Goal: Information Seeking & Learning: Learn about a topic

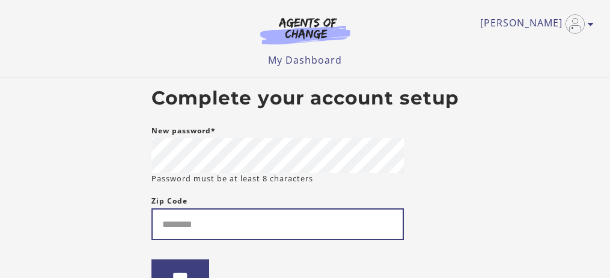
click at [233, 236] on input "Zip Code" at bounding box center [278, 225] width 253 height 32
type input "*****"
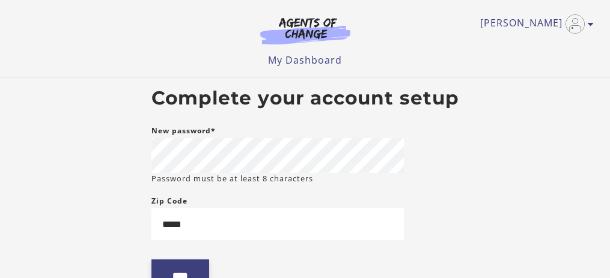
click at [200, 266] on input "****" at bounding box center [181, 276] width 58 height 33
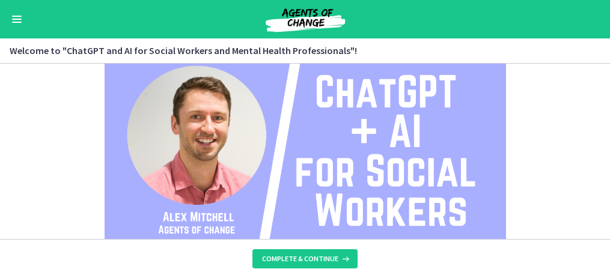
scroll to position [176, 0]
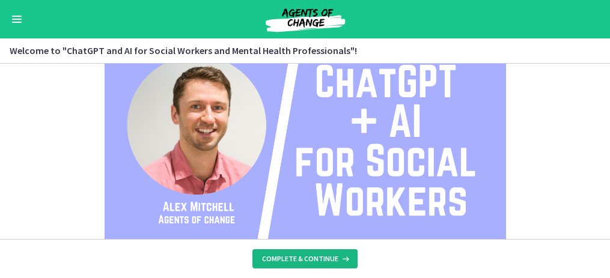
click at [295, 260] on span "Complete & continue" at bounding box center [300, 259] width 76 height 10
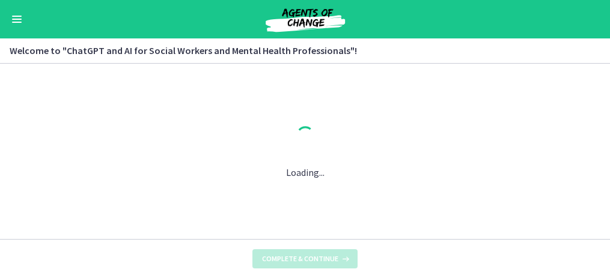
scroll to position [0, 0]
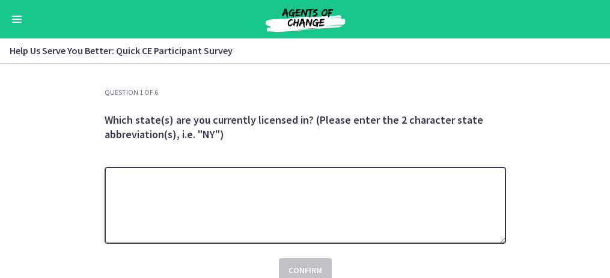
click at [268, 203] on textarea at bounding box center [306, 205] width 402 height 77
type textarea "**"
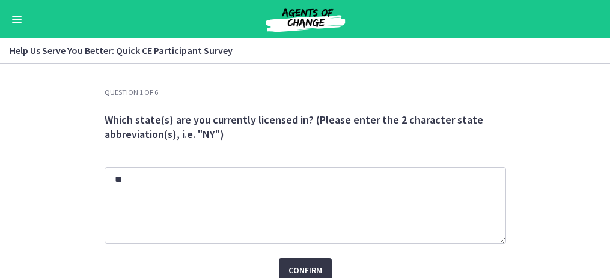
click at [304, 266] on span "Confirm" at bounding box center [306, 270] width 34 height 14
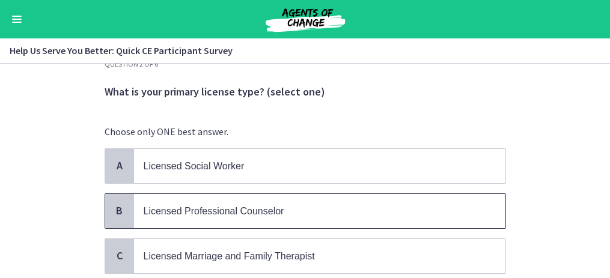
scroll to position [29, 0]
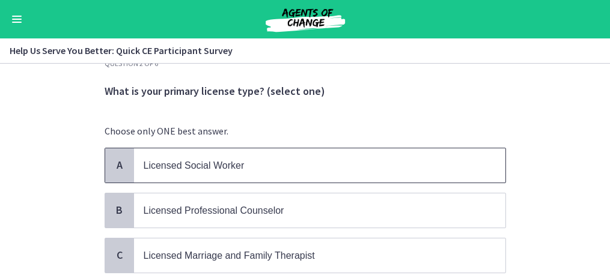
click at [224, 170] on span "Licensed Social Worker" at bounding box center [194, 166] width 101 height 10
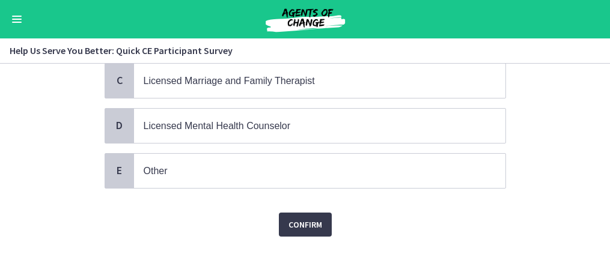
scroll to position [205, 0]
click at [301, 225] on span "Confirm" at bounding box center [306, 223] width 34 height 14
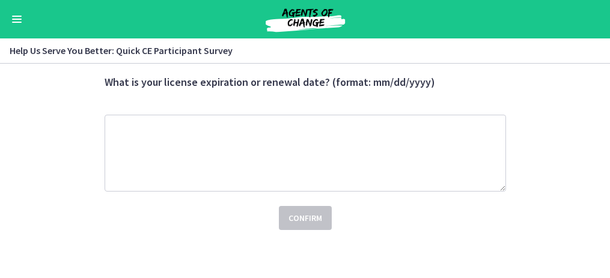
scroll to position [0, 0]
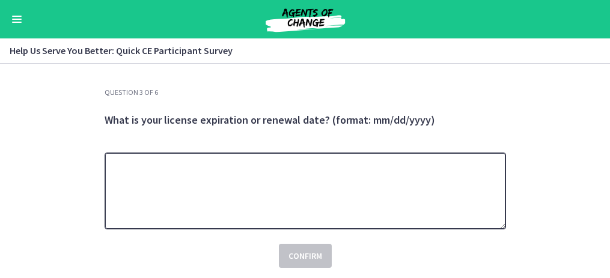
click at [251, 179] on textarea at bounding box center [306, 191] width 402 height 77
type textarea "*"
type textarea "**********"
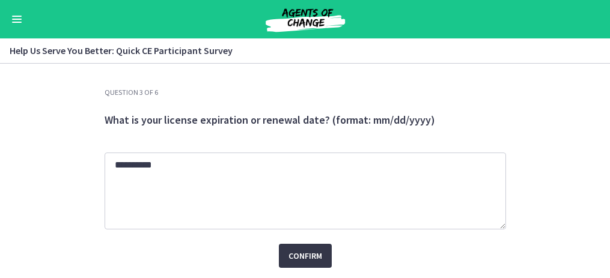
click at [312, 257] on span "Confirm" at bounding box center [306, 256] width 34 height 14
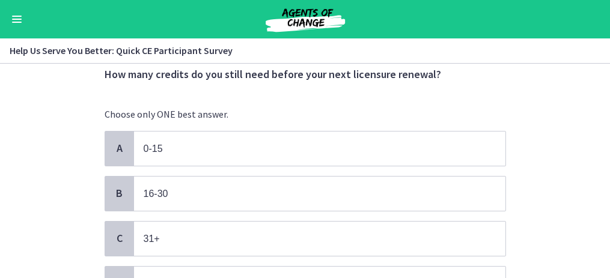
scroll to position [46, 0]
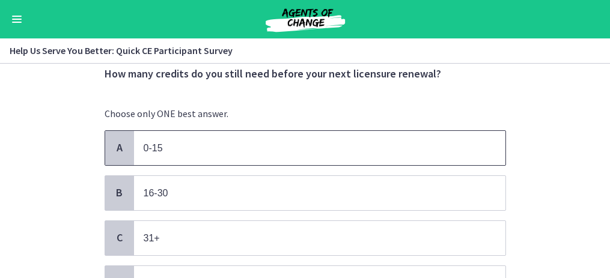
click at [204, 148] on p "0-15" at bounding box center [308, 148] width 328 height 15
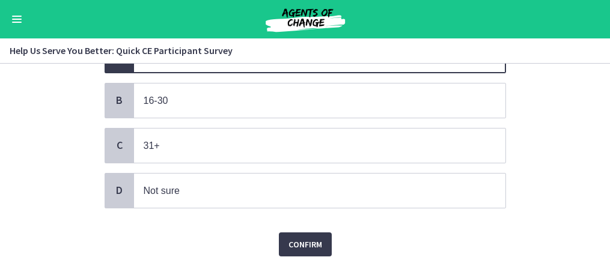
scroll to position [163, 0]
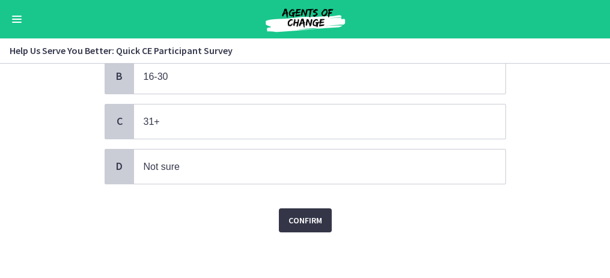
click at [298, 221] on span "Confirm" at bounding box center [306, 220] width 34 height 14
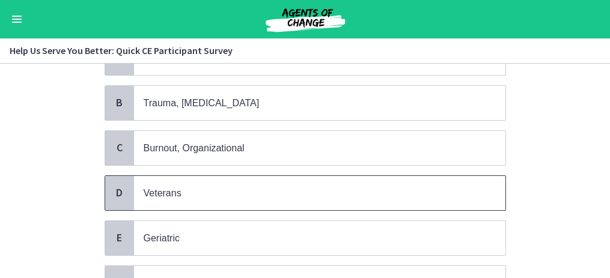
scroll to position [132, 0]
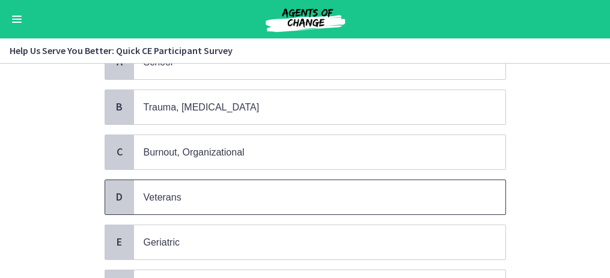
click at [197, 200] on p "Veterans" at bounding box center [308, 197] width 328 height 15
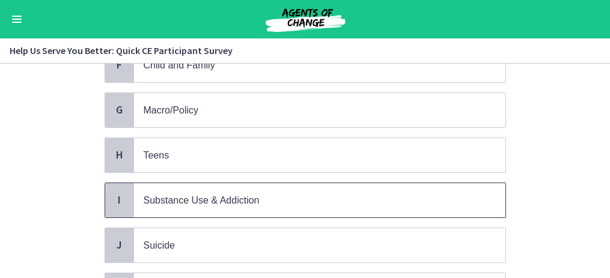
scroll to position [652, 0]
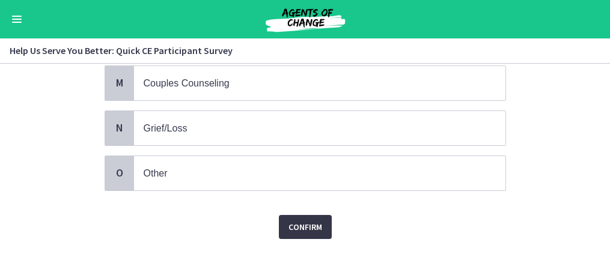
click at [306, 224] on span "Confirm" at bounding box center [306, 227] width 34 height 14
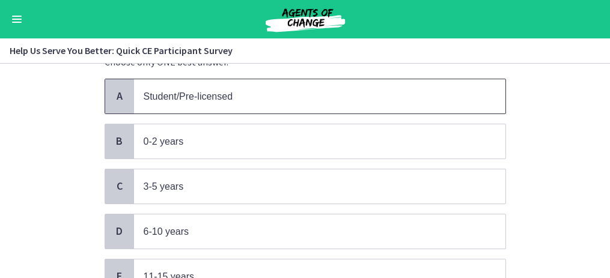
scroll to position [99, 0]
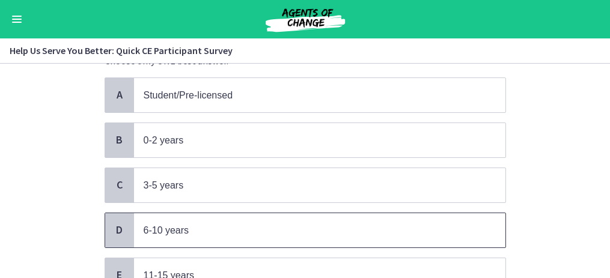
click at [221, 227] on p "6-10 years" at bounding box center [308, 230] width 328 height 15
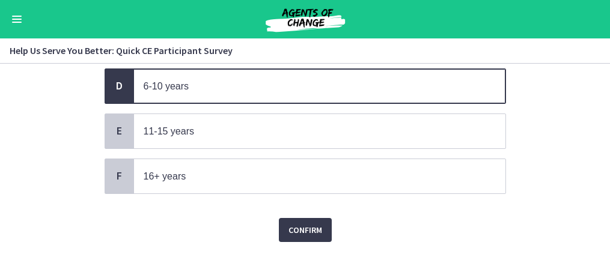
scroll to position [252, 0]
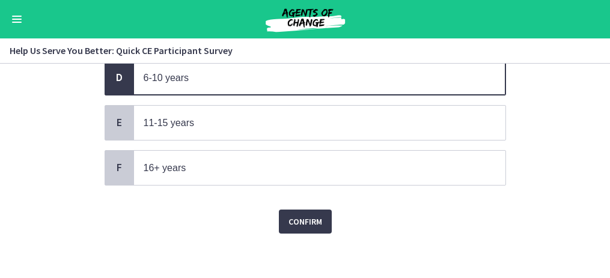
click at [305, 216] on span "Confirm" at bounding box center [306, 222] width 34 height 14
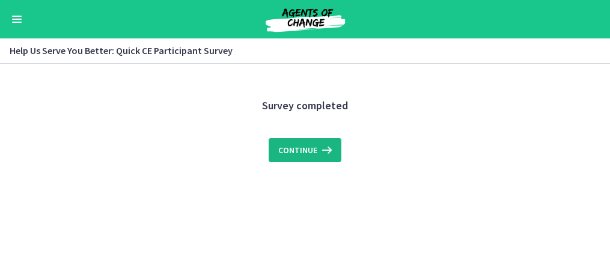
click at [286, 139] on button "Continue" at bounding box center [305, 150] width 73 height 24
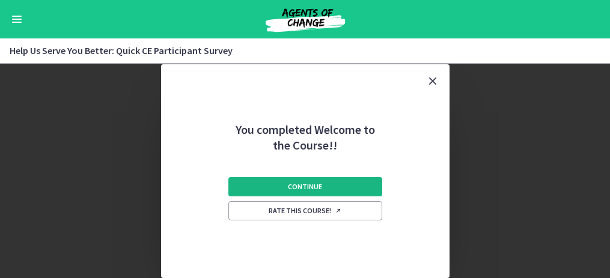
click at [304, 185] on span "Continue" at bounding box center [305, 187] width 34 height 10
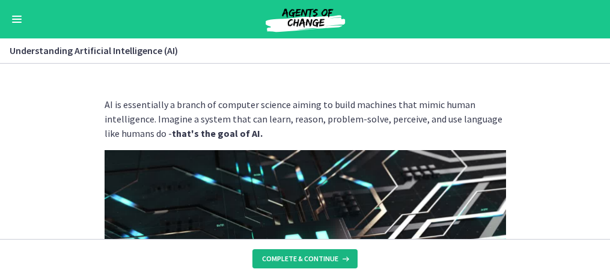
click at [305, 267] on button "Complete & continue" at bounding box center [305, 259] width 105 height 19
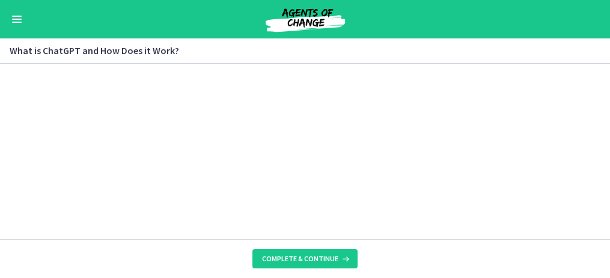
scroll to position [690, 0]
click at [326, 260] on span "Complete & continue" at bounding box center [300, 259] width 76 height 10
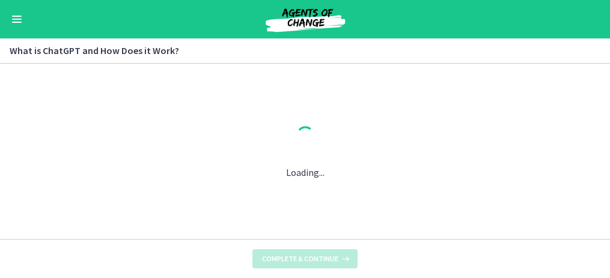
scroll to position [0, 0]
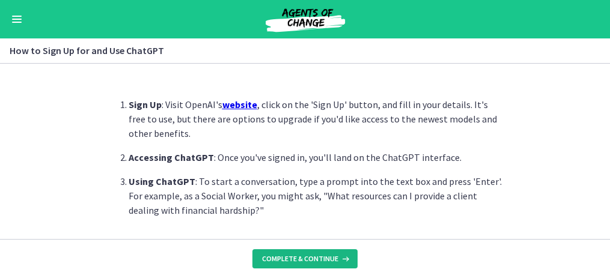
click at [326, 260] on span "Complete & continue" at bounding box center [300, 259] width 76 height 10
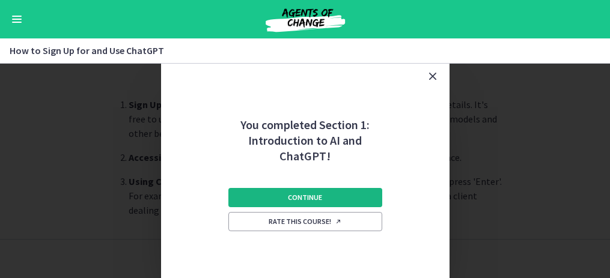
click at [311, 199] on span "Continue" at bounding box center [305, 198] width 34 height 10
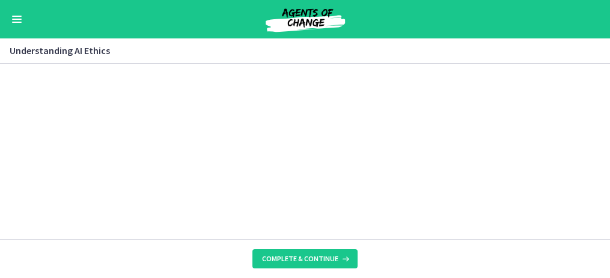
scroll to position [624, 0]
click at [307, 265] on button "Complete & continue" at bounding box center [305, 259] width 105 height 19
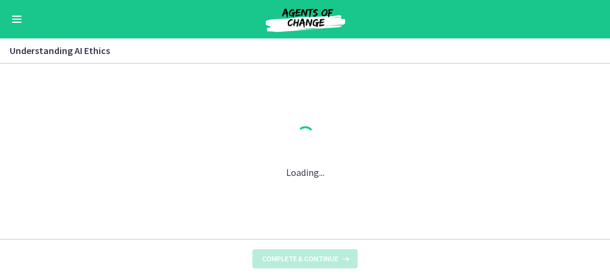
scroll to position [0, 0]
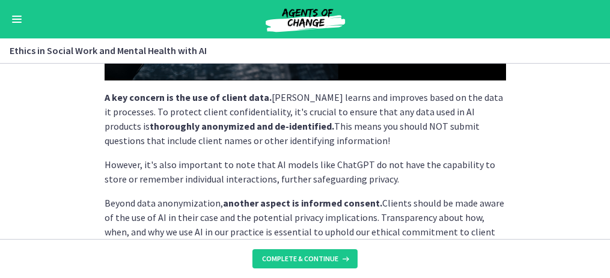
scroll to position [372, 0]
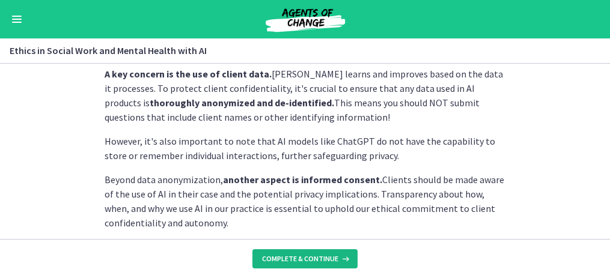
click at [306, 254] on span "Complete & continue" at bounding box center [300, 259] width 76 height 10
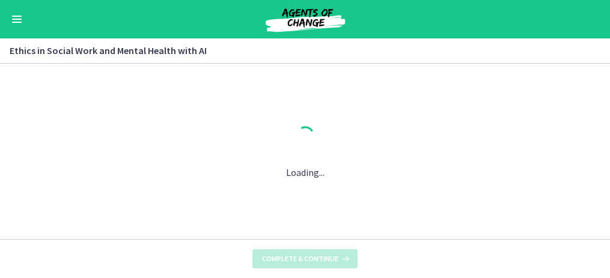
scroll to position [0, 0]
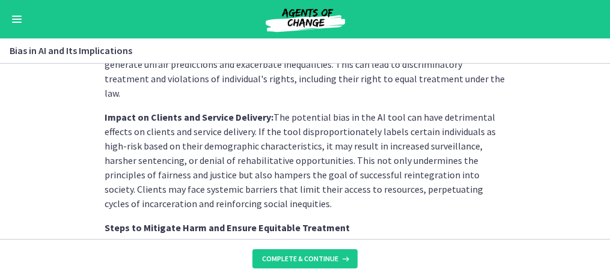
scroll to position [871, 0]
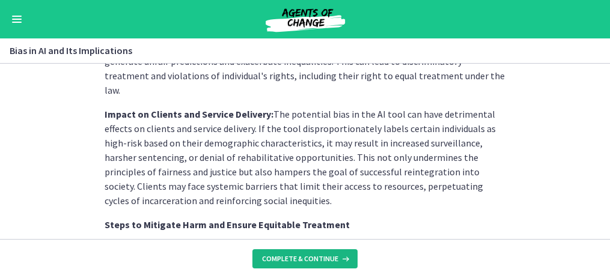
click at [288, 261] on span "Complete & continue" at bounding box center [300, 259] width 76 height 10
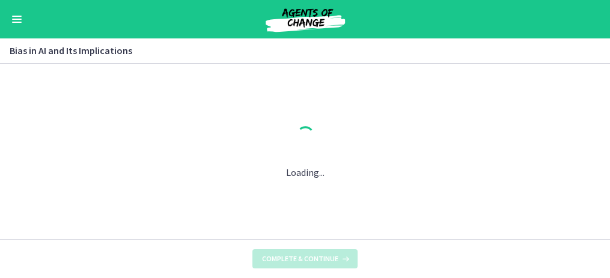
scroll to position [0, 0]
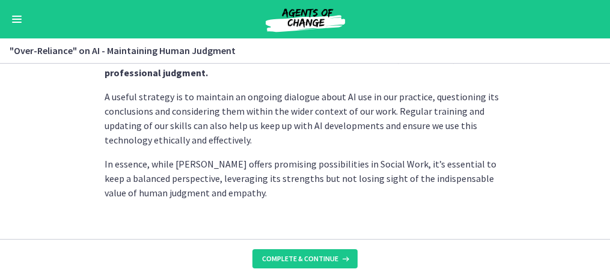
scroll to position [482, 0]
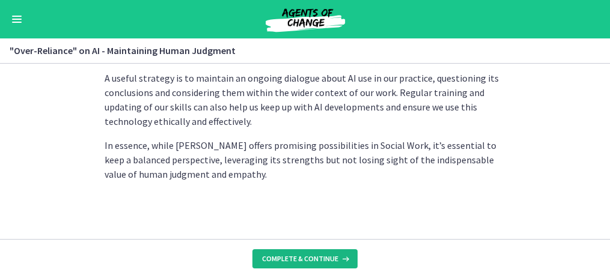
click at [308, 260] on span "Complete & continue" at bounding box center [300, 259] width 76 height 10
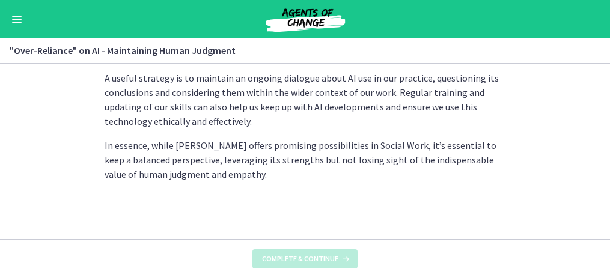
scroll to position [0, 0]
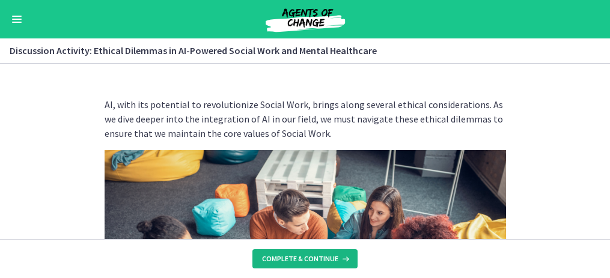
click at [308, 260] on span "Complete & continue" at bounding box center [300, 259] width 76 height 10
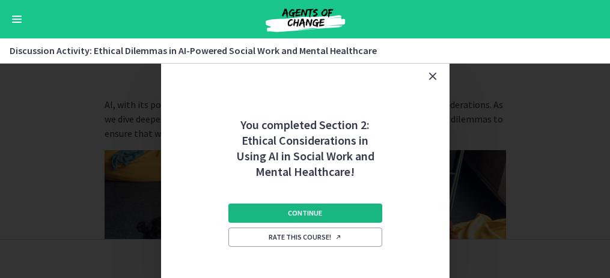
click at [305, 216] on span "Continue" at bounding box center [305, 214] width 34 height 10
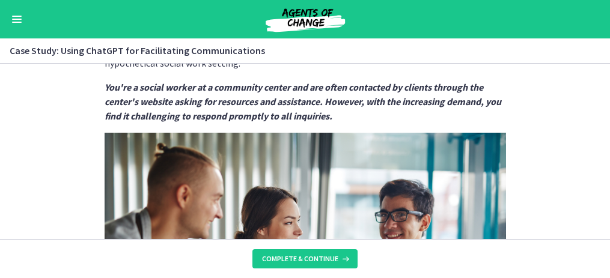
scroll to position [73, 0]
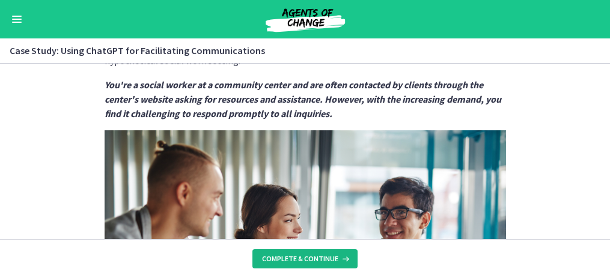
click at [313, 257] on span "Complete & continue" at bounding box center [300, 259] width 76 height 10
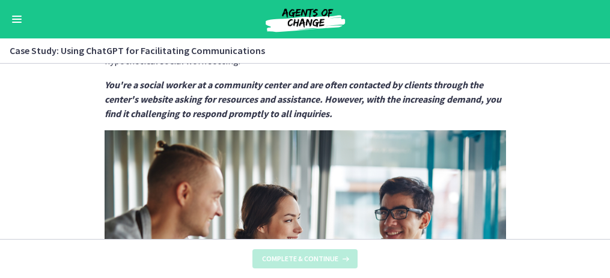
scroll to position [0, 0]
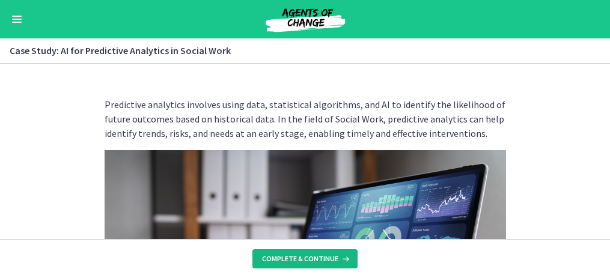
click at [313, 257] on span "Complete & continue" at bounding box center [300, 259] width 76 height 10
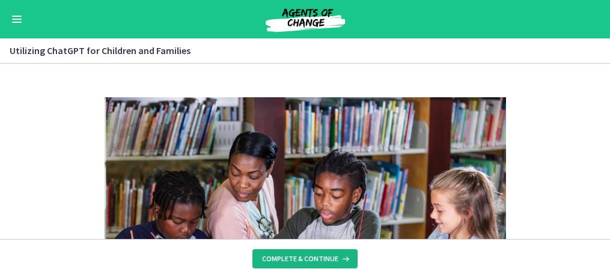
click at [313, 257] on span "Complete & continue" at bounding box center [300, 259] width 76 height 10
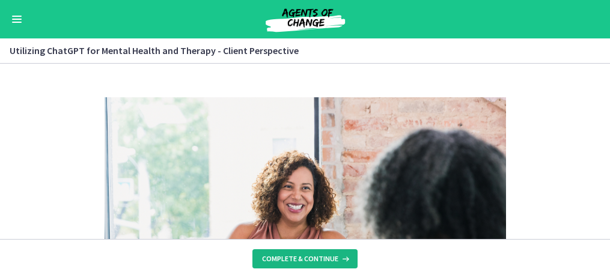
click at [313, 257] on span "Complete & continue" at bounding box center [300, 259] width 76 height 10
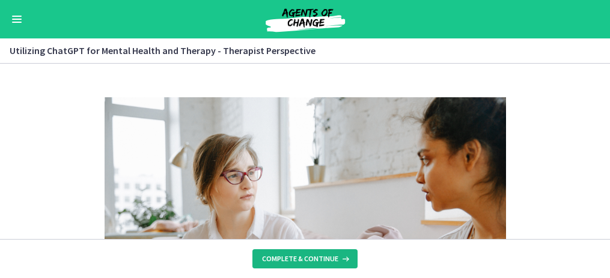
click at [313, 257] on span "Complete & continue" at bounding box center [300, 259] width 76 height 10
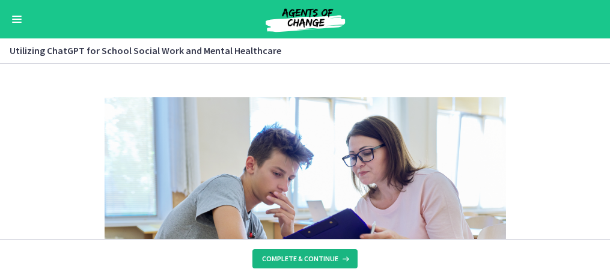
click at [313, 257] on span "Complete & continue" at bounding box center [300, 259] width 76 height 10
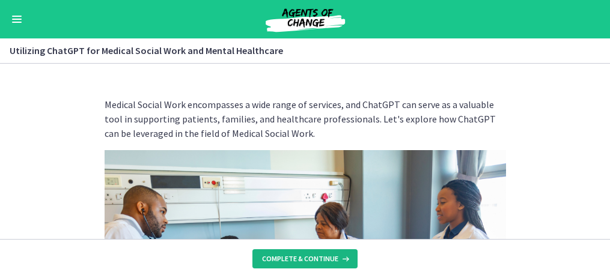
click at [313, 257] on span "Complete & continue" at bounding box center [300, 259] width 76 height 10
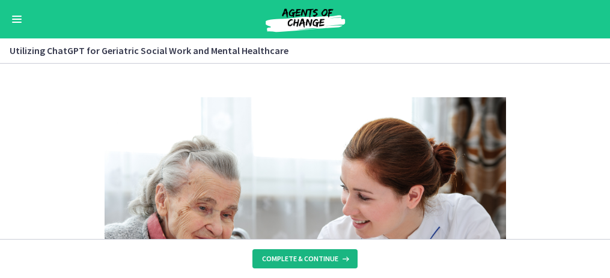
click at [313, 257] on span "Complete & continue" at bounding box center [300, 259] width 76 height 10
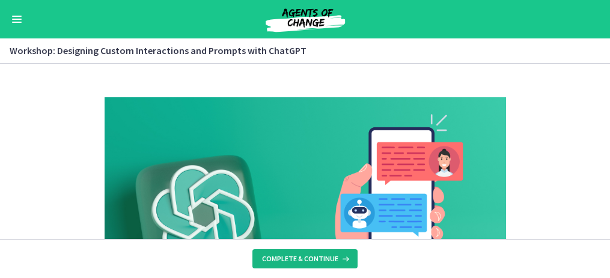
click at [313, 257] on span "Complete & continue" at bounding box center [300, 259] width 76 height 10
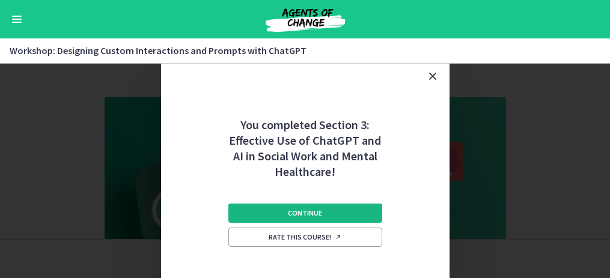
click at [307, 204] on button "Continue" at bounding box center [305, 213] width 154 height 19
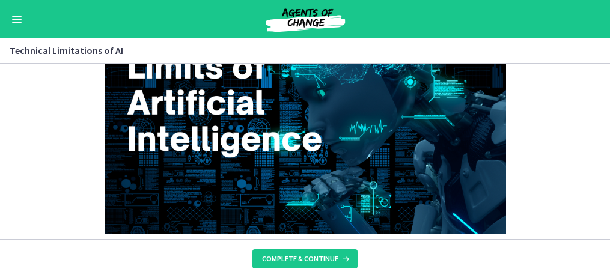
scroll to position [109, 0]
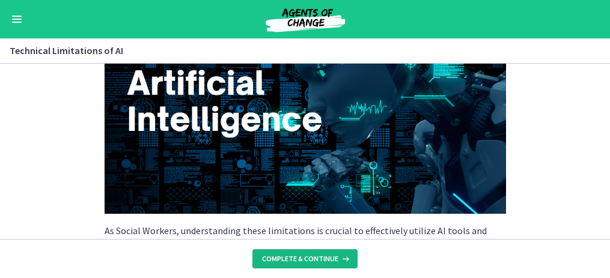
click at [315, 260] on span "Complete & continue" at bounding box center [300, 259] width 76 height 10
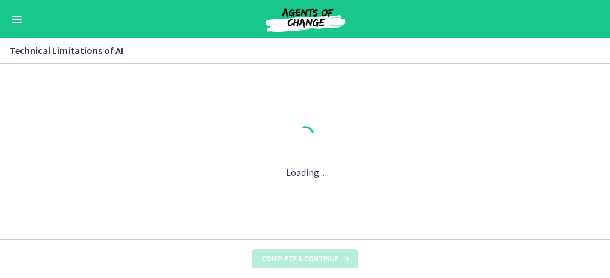
scroll to position [0, 0]
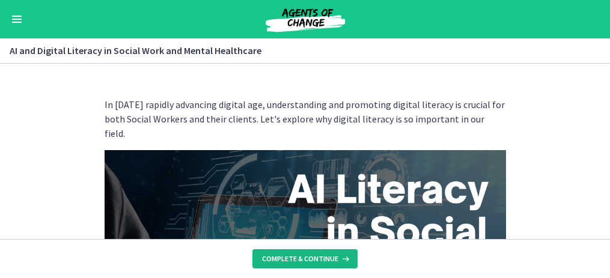
click at [315, 260] on span "Complete & continue" at bounding box center [300, 259] width 76 height 10
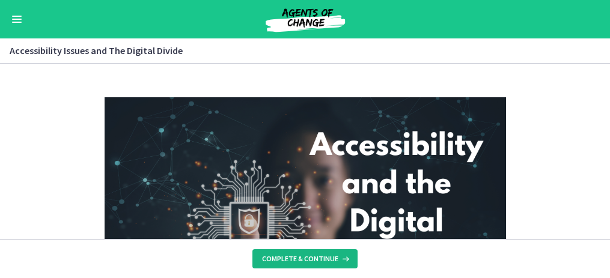
click at [315, 260] on span "Complete & continue" at bounding box center [300, 259] width 76 height 10
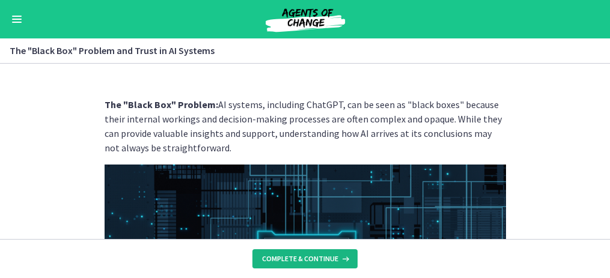
click at [315, 260] on span "Complete & continue" at bounding box center [300, 259] width 76 height 10
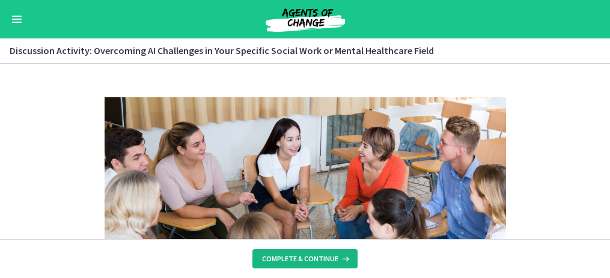
click at [315, 260] on span "Complete & continue" at bounding box center [300, 259] width 76 height 10
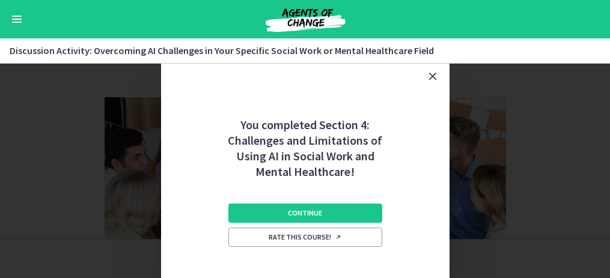
click at [315, 260] on div "Continue Rate this course!" at bounding box center [305, 242] width 154 height 125
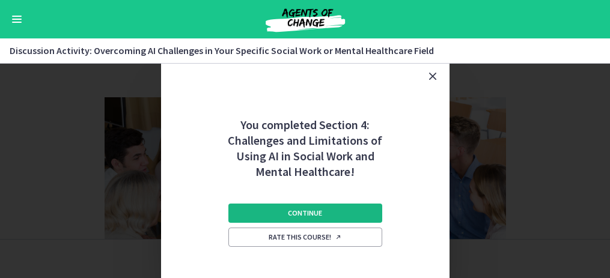
click at [314, 210] on span "Continue" at bounding box center [305, 214] width 34 height 10
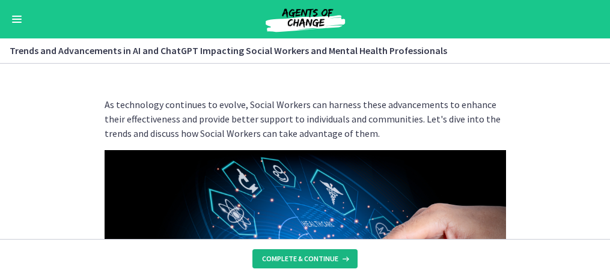
click at [319, 259] on span "Complete & continue" at bounding box center [300, 259] width 76 height 10
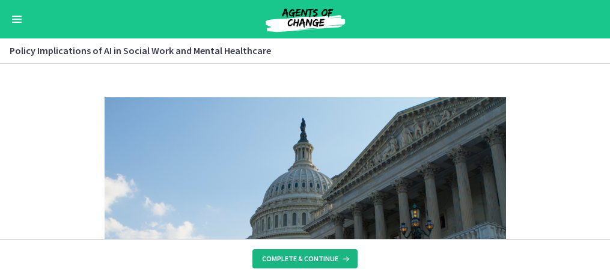
click at [319, 259] on span "Complete & continue" at bounding box center [300, 259] width 76 height 10
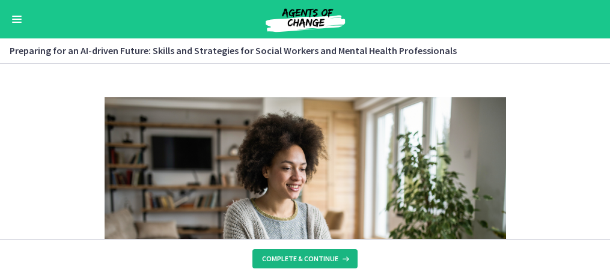
click at [319, 259] on span "Complete & continue" at bounding box center [300, 259] width 76 height 10
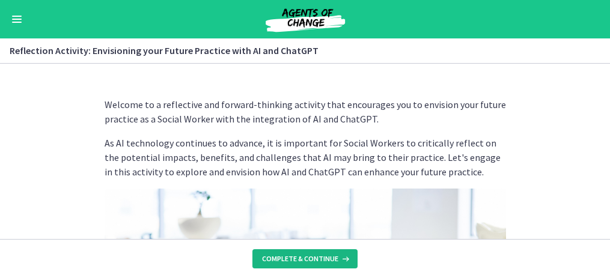
click at [319, 259] on span "Complete & continue" at bounding box center [300, 259] width 76 height 10
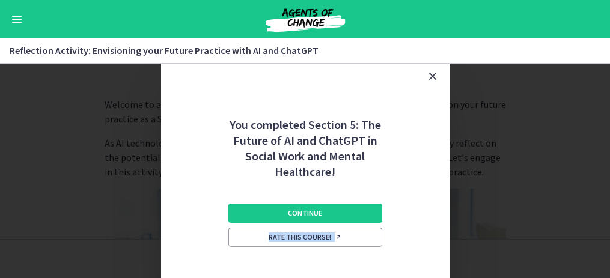
click at [319, 259] on div "Continue Rate this course!" at bounding box center [305, 242] width 154 height 125
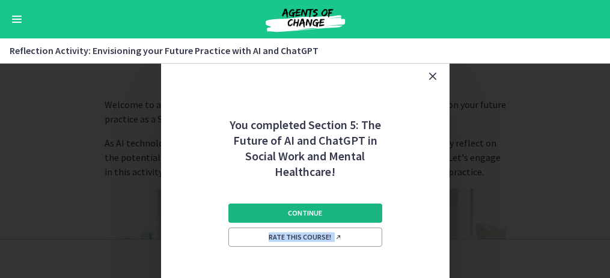
click at [319, 216] on span "Continue" at bounding box center [305, 214] width 34 height 10
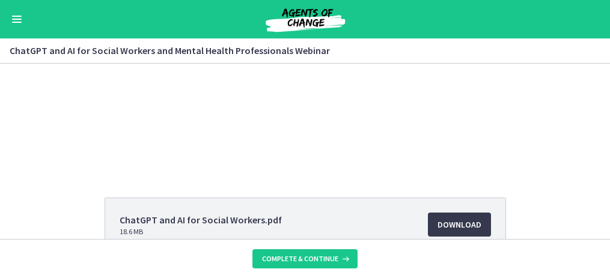
scroll to position [26, 0]
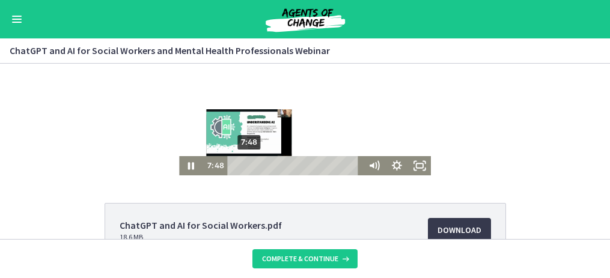
click at [250, 163] on div "7:48" at bounding box center [296, 165] width 124 height 19
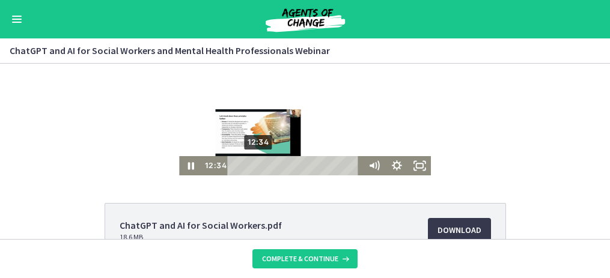
drag, startPoint x: 251, startPoint y: 163, endPoint x: 259, endPoint y: 163, distance: 8.4
click at [259, 163] on div "Playbar" at bounding box center [258, 166] width 7 height 7
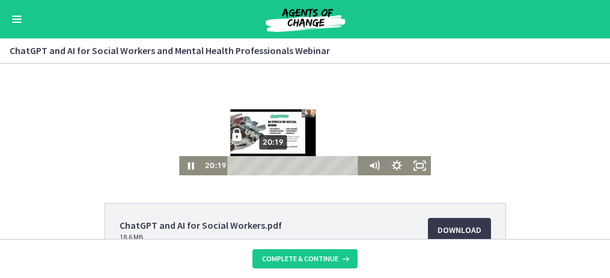
drag, startPoint x: 259, startPoint y: 163, endPoint x: 274, endPoint y: 163, distance: 15.0
click at [275, 163] on div "Playbar" at bounding box center [273, 166] width 7 height 7
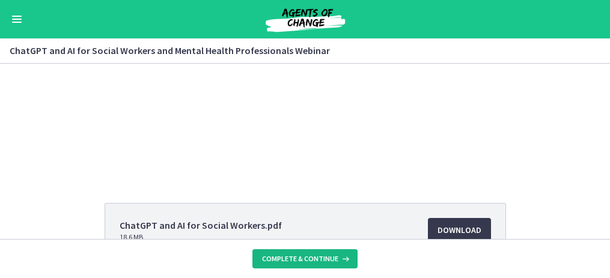
click at [305, 257] on span "Complete & continue" at bounding box center [300, 259] width 76 height 10
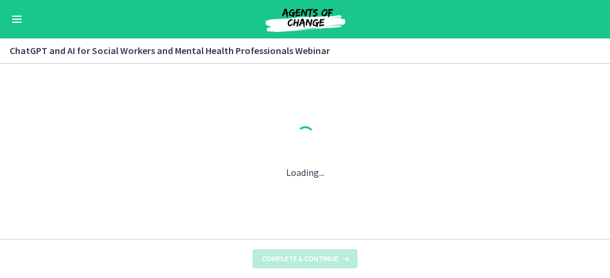
scroll to position [0, 0]
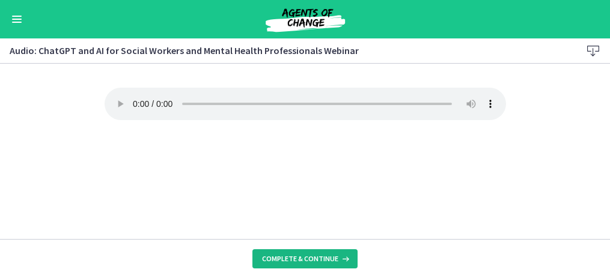
click at [310, 257] on span "Complete & continue" at bounding box center [300, 259] width 76 height 10
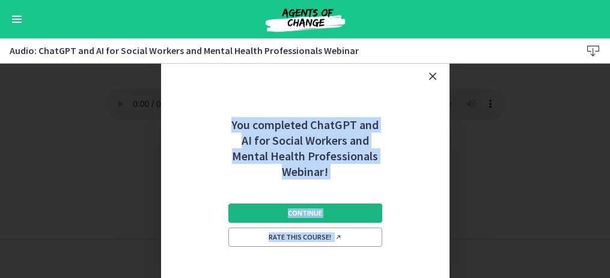
click at [308, 209] on span "Continue" at bounding box center [305, 214] width 34 height 10
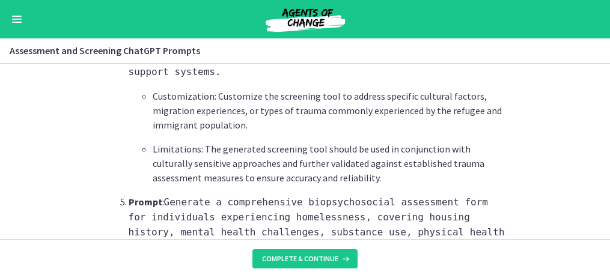
scroll to position [973, 0]
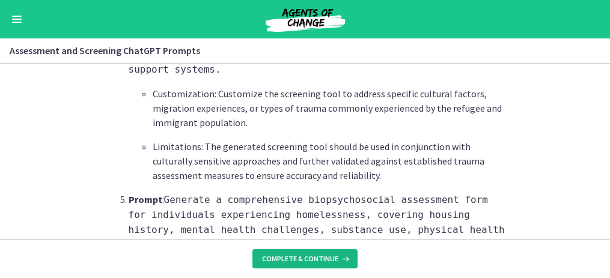
click at [307, 262] on span "Complete & continue" at bounding box center [300, 259] width 76 height 10
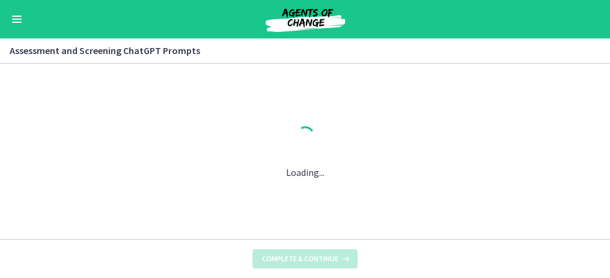
scroll to position [0, 0]
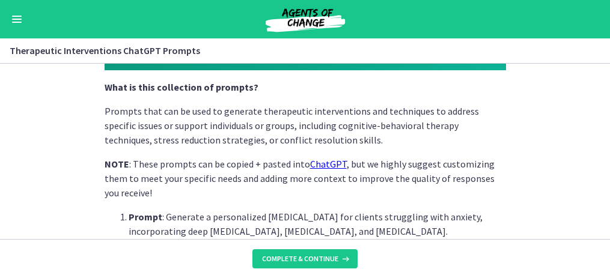
scroll to position [257, 0]
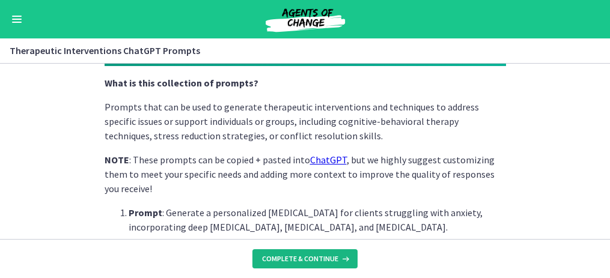
click at [312, 262] on span "Complete & continue" at bounding box center [300, 259] width 76 height 10
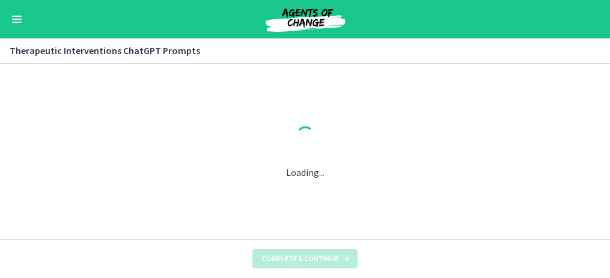
scroll to position [0, 0]
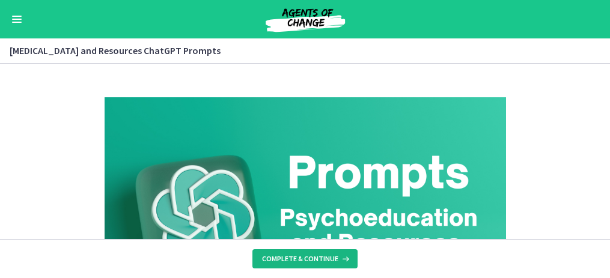
click at [312, 263] on span "Complete & continue" at bounding box center [300, 259] width 76 height 10
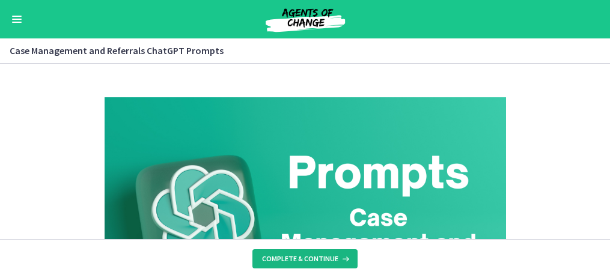
click at [312, 263] on span "Complete & continue" at bounding box center [300, 259] width 76 height 10
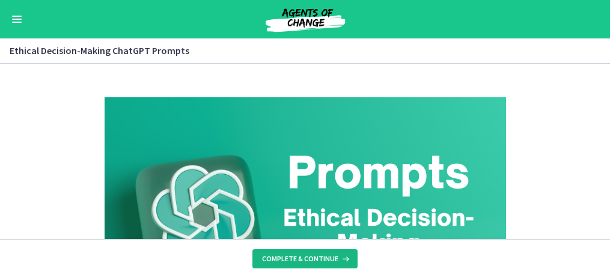
click at [312, 263] on span "Complete & continue" at bounding box center [300, 259] width 76 height 10
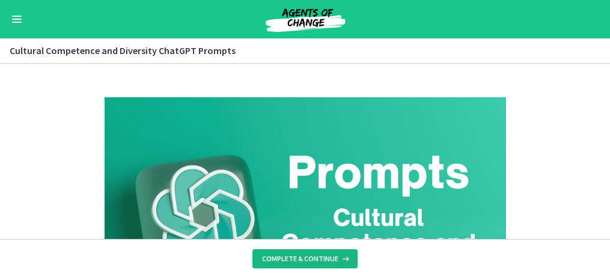
click at [312, 263] on span "Complete & continue" at bounding box center [300, 259] width 76 height 10
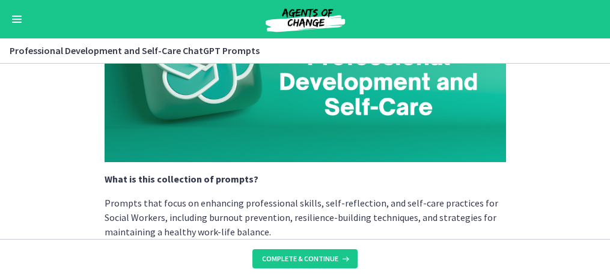
scroll to position [163, 0]
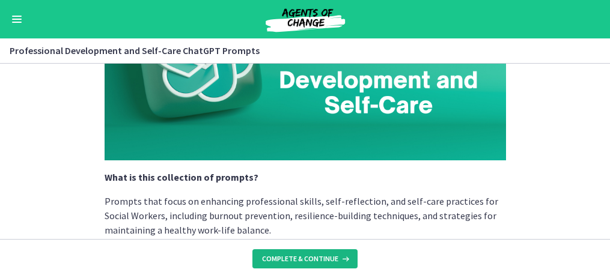
click at [294, 259] on span "Complete & continue" at bounding box center [300, 259] width 76 height 10
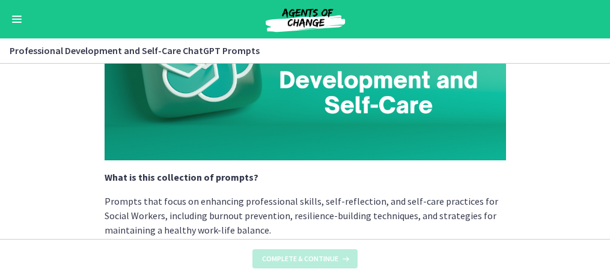
scroll to position [0, 0]
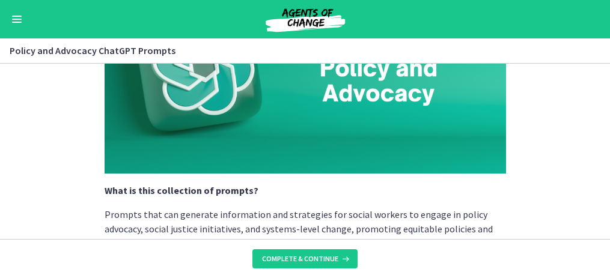
scroll to position [289, 0]
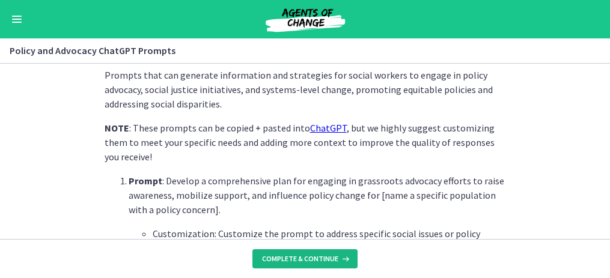
click at [308, 256] on span "Complete & continue" at bounding box center [300, 259] width 76 height 10
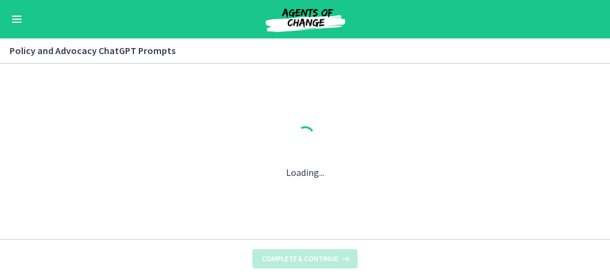
scroll to position [0, 0]
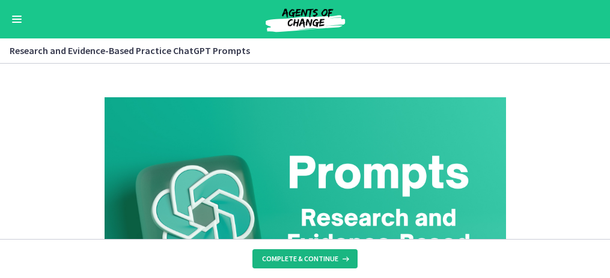
click at [320, 260] on span "Complete & continue" at bounding box center [300, 259] width 76 height 10
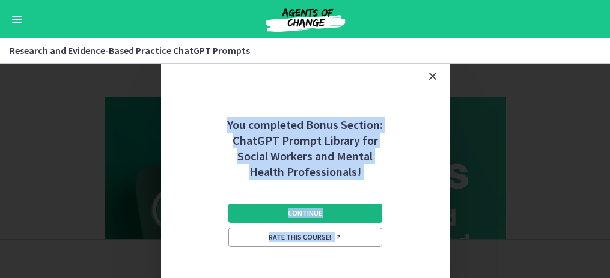
click at [317, 216] on span "Continue" at bounding box center [305, 214] width 34 height 10
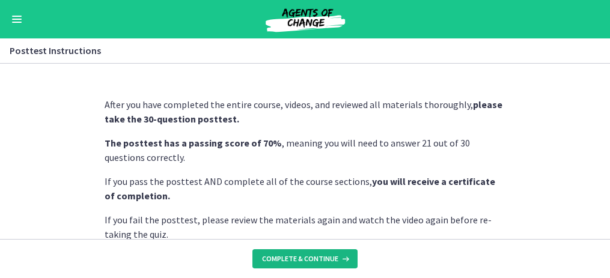
click at [293, 257] on span "Complete & continue" at bounding box center [300, 259] width 76 height 10
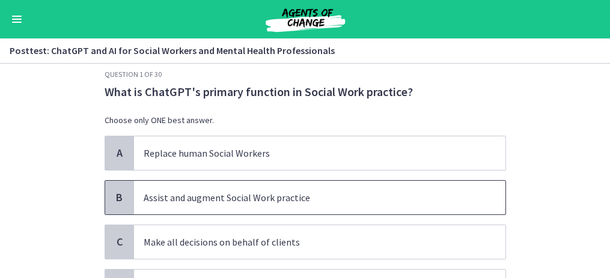
scroll to position [19, 0]
click at [267, 206] on span "Assist and augment Social Work practice" at bounding box center [320, 197] width 372 height 34
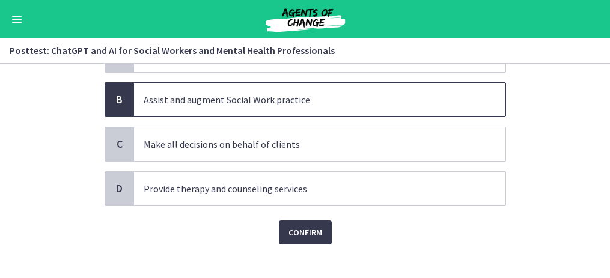
scroll to position [119, 0]
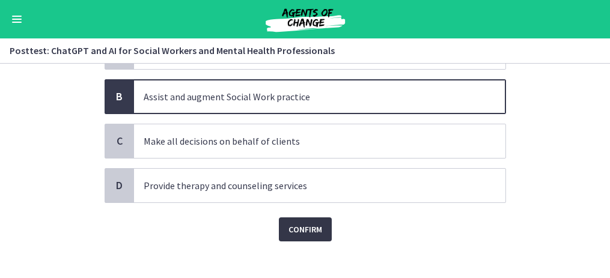
click at [310, 224] on span "Confirm" at bounding box center [306, 229] width 34 height 14
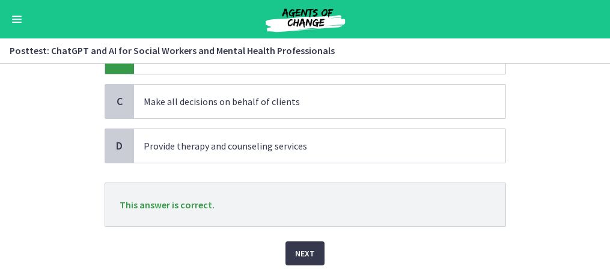
scroll to position [194, 0]
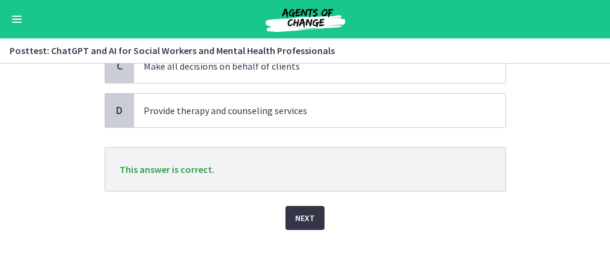
click at [305, 221] on span "Next" at bounding box center [305, 218] width 20 height 14
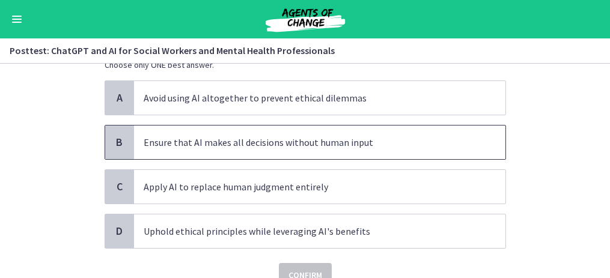
scroll to position [97, 0]
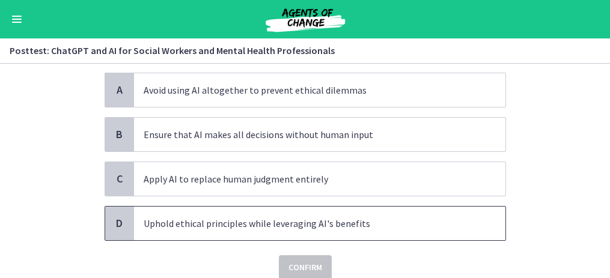
click at [247, 233] on span "Uphold ethical principles while leveraging AI's benefits" at bounding box center [320, 224] width 372 height 34
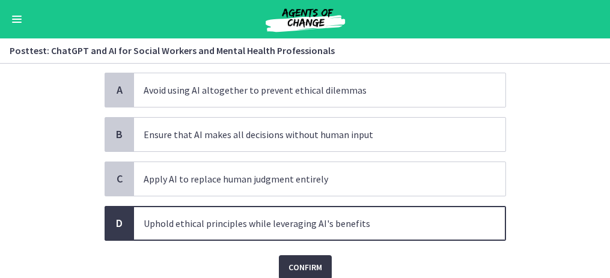
click at [290, 274] on span "Confirm" at bounding box center [306, 267] width 34 height 14
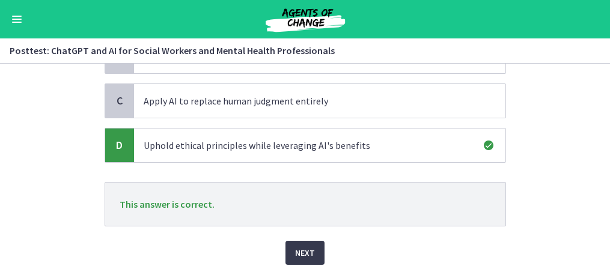
scroll to position [176, 0]
click at [303, 250] on span "Next" at bounding box center [305, 252] width 20 height 14
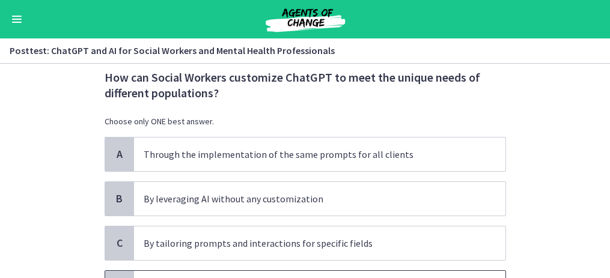
scroll to position [29, 0]
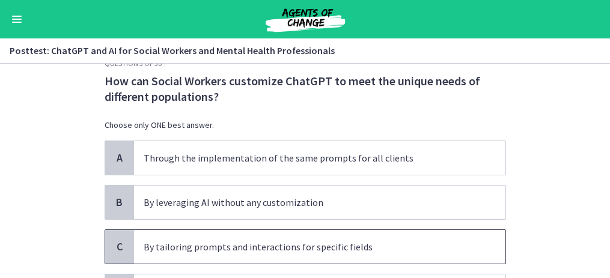
click at [290, 249] on p "By tailoring prompts and interactions for specific fields" at bounding box center [308, 247] width 328 height 14
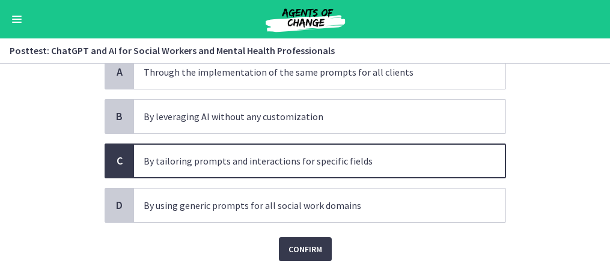
scroll to position [115, 0]
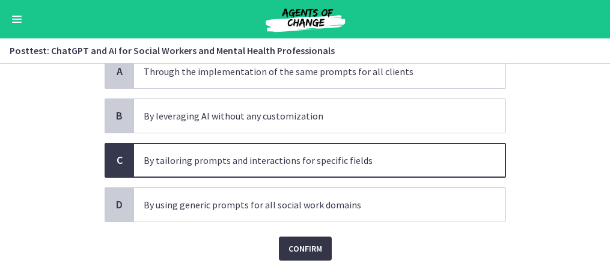
click at [299, 250] on span "Confirm" at bounding box center [306, 249] width 34 height 14
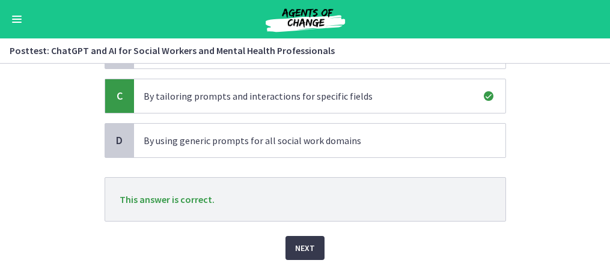
scroll to position [182, 0]
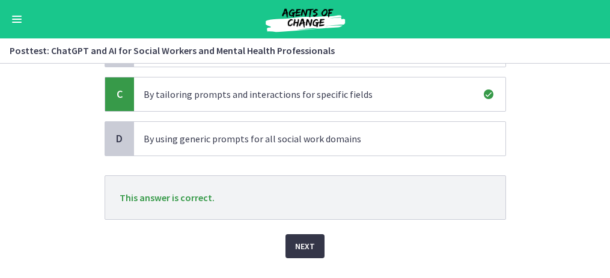
click at [295, 250] on span "Next" at bounding box center [305, 246] width 20 height 14
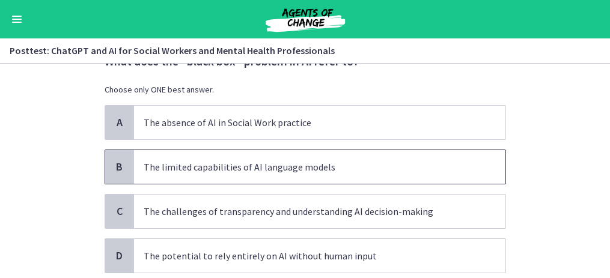
scroll to position [51, 0]
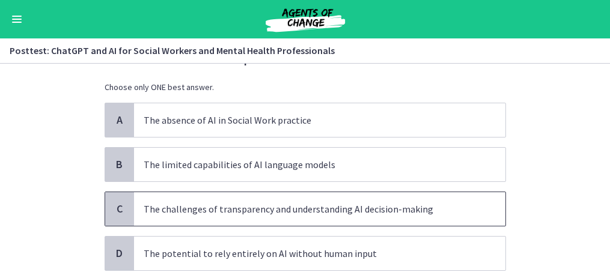
click at [268, 213] on p "The challenges of transparency and understanding AI decision-making" at bounding box center [308, 209] width 328 height 14
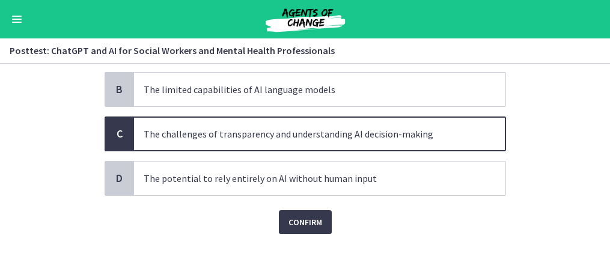
scroll to position [130, 0]
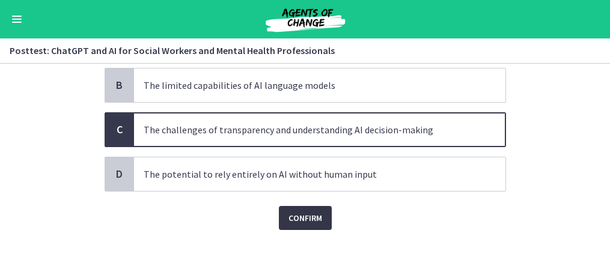
click at [302, 220] on span "Confirm" at bounding box center [306, 218] width 34 height 14
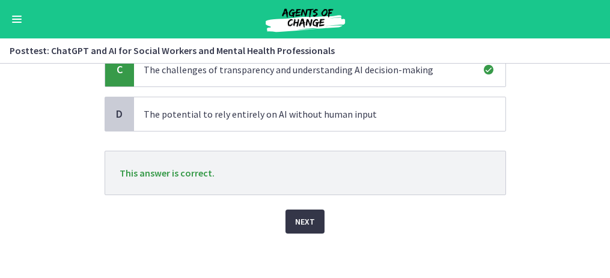
scroll to position [194, 0]
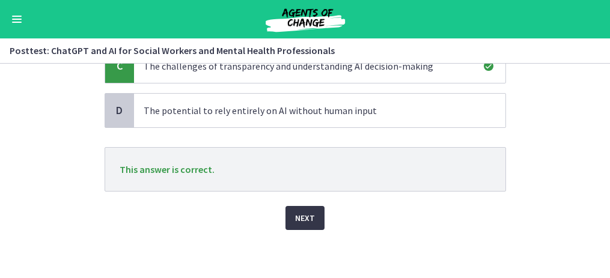
click at [302, 221] on span "Next" at bounding box center [305, 218] width 20 height 14
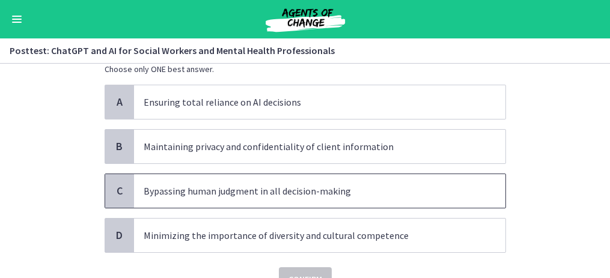
scroll to position [75, 0]
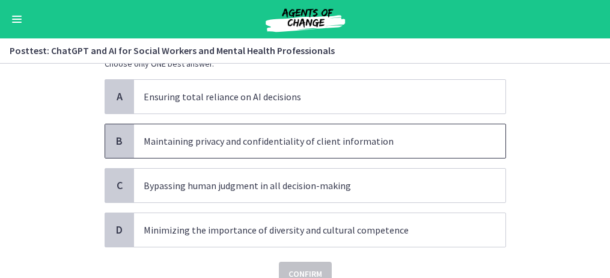
click at [271, 143] on p "Maintaining privacy and confidentiality of client information" at bounding box center [308, 141] width 328 height 14
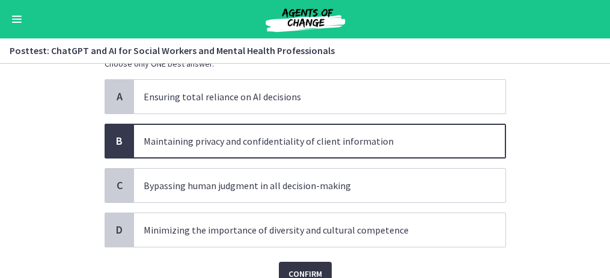
click at [301, 268] on span "Confirm" at bounding box center [306, 274] width 34 height 14
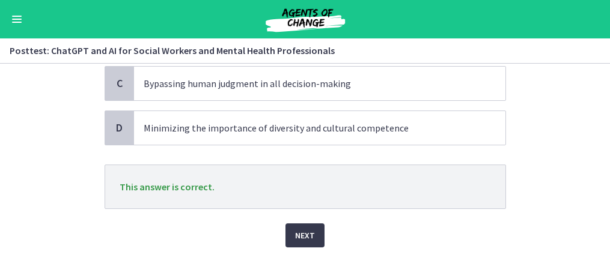
scroll to position [194, 0]
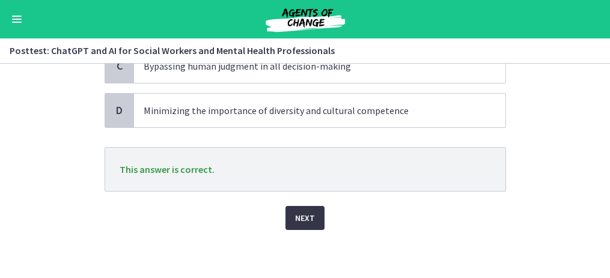
click at [305, 216] on span "Next" at bounding box center [305, 218] width 20 height 14
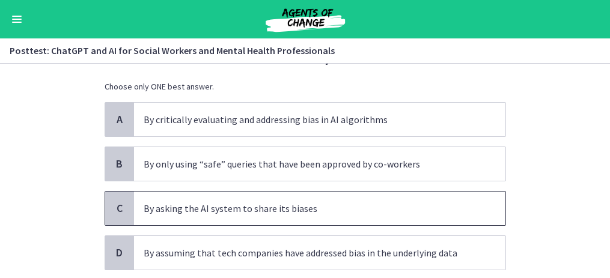
scroll to position [42, 0]
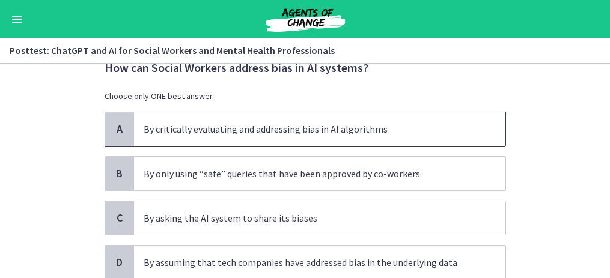
click at [296, 129] on p "By critically evaluating and addressing bias in AI algorithms" at bounding box center [308, 129] width 328 height 14
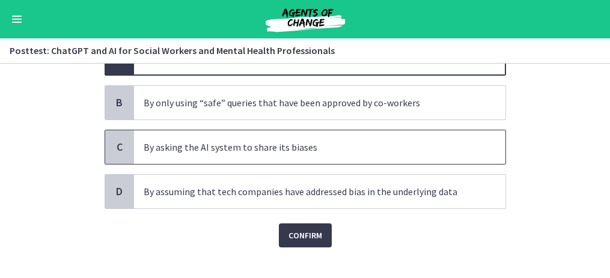
scroll to position [130, 0]
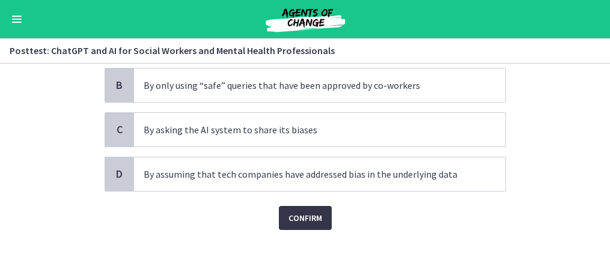
click at [311, 228] on button "Confirm" at bounding box center [305, 218] width 53 height 24
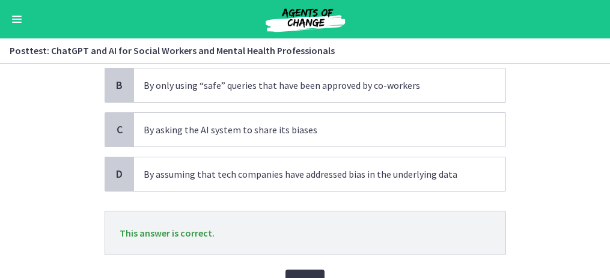
click at [319, 271] on button "Next" at bounding box center [305, 282] width 39 height 24
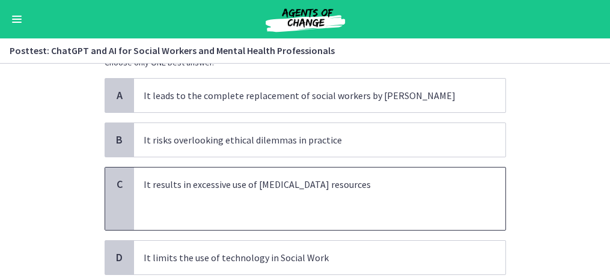
scroll to position [94, 0]
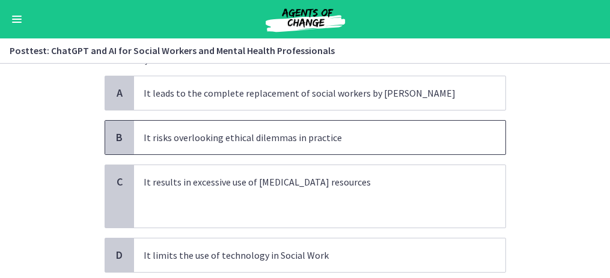
click at [272, 146] on span "It risks overlooking ethical dilemmas in practice" at bounding box center [320, 138] width 372 height 34
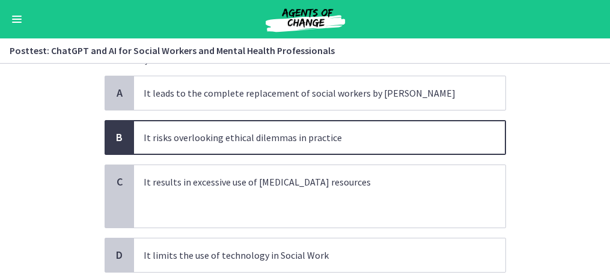
scroll to position [175, 0]
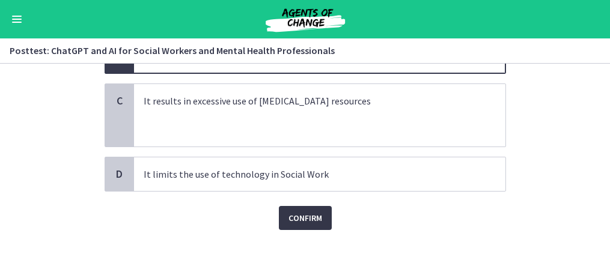
click at [322, 219] on button "Confirm" at bounding box center [305, 218] width 53 height 24
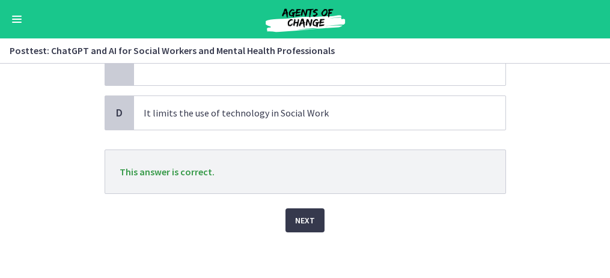
scroll to position [239, 0]
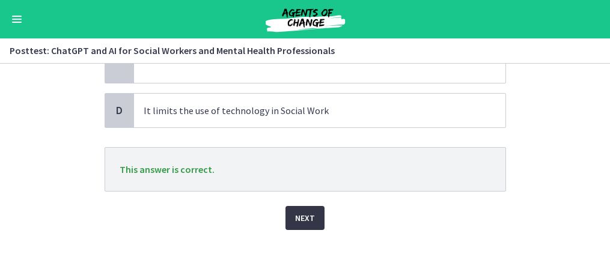
click at [296, 215] on span "Next" at bounding box center [305, 218] width 20 height 14
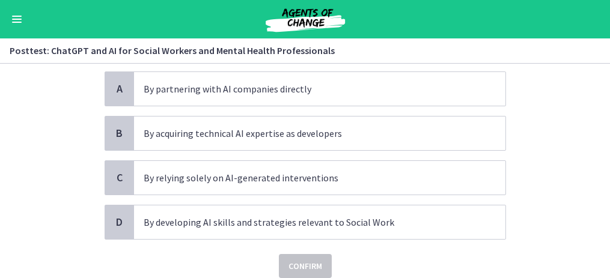
scroll to position [99, 0]
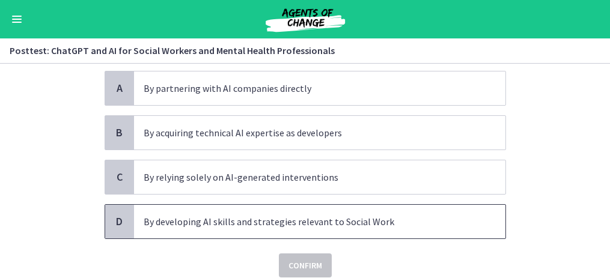
click at [310, 216] on p "By developing AI skills and strategies relevant to Social Work" at bounding box center [308, 222] width 328 height 14
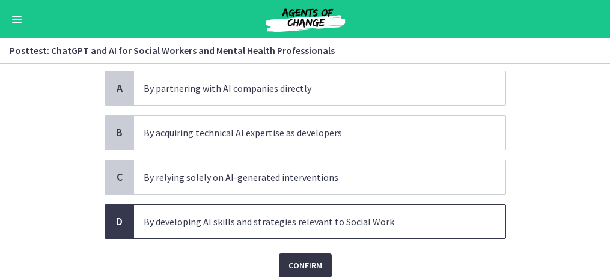
click at [313, 266] on span "Confirm" at bounding box center [306, 266] width 34 height 14
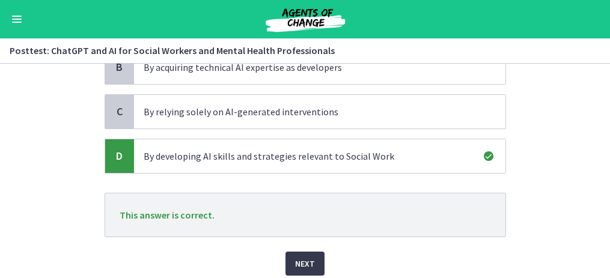
scroll to position [171, 0]
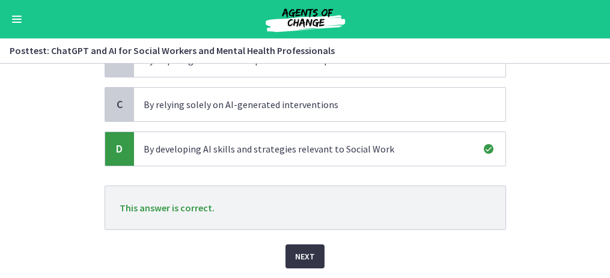
click at [308, 255] on span "Next" at bounding box center [305, 257] width 20 height 14
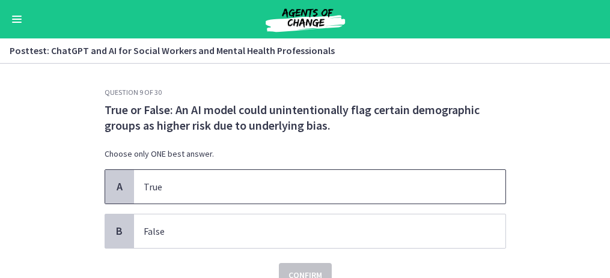
click at [231, 188] on p "True" at bounding box center [308, 187] width 328 height 14
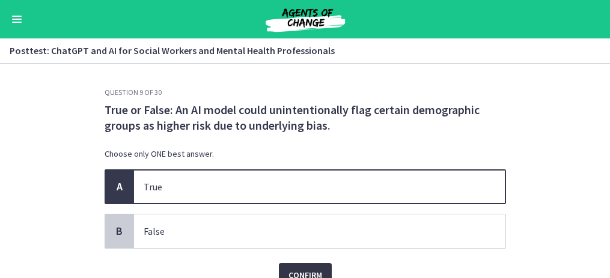
click at [302, 272] on span "Confirm" at bounding box center [306, 275] width 34 height 14
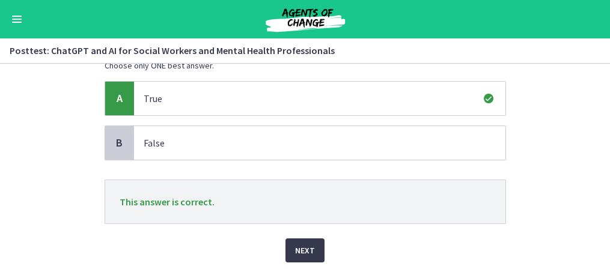
scroll to position [102, 0]
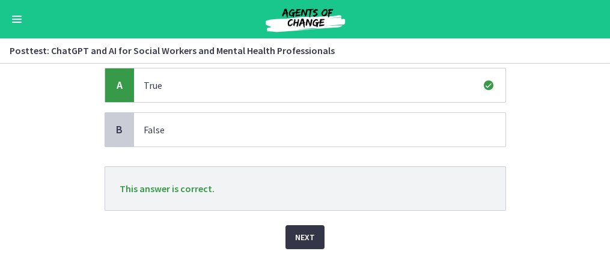
click at [310, 233] on span "Next" at bounding box center [305, 237] width 20 height 14
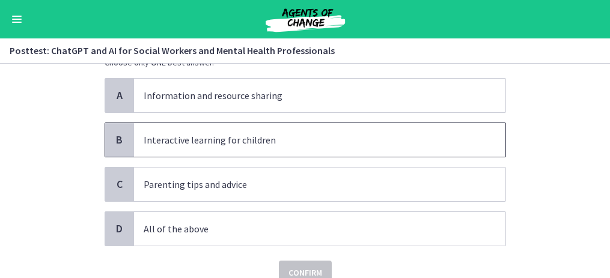
scroll to position [78, 0]
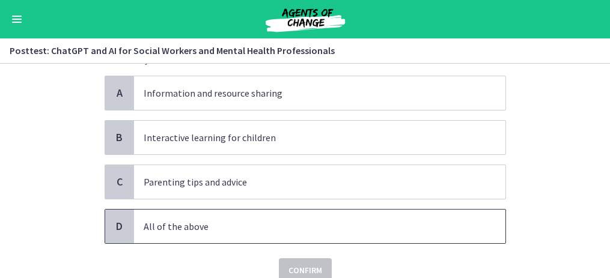
click at [272, 221] on p "All of the above" at bounding box center [308, 226] width 328 height 14
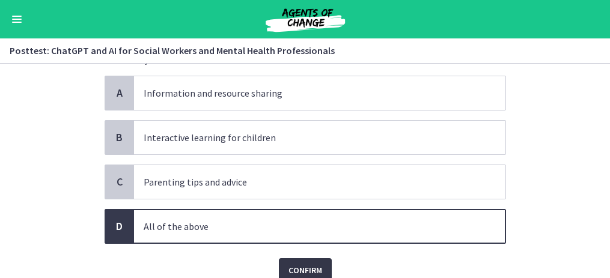
click at [290, 266] on span "Confirm" at bounding box center [306, 270] width 34 height 14
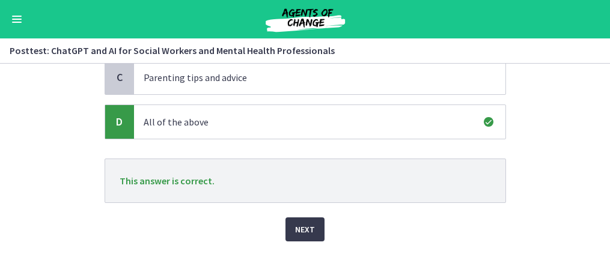
scroll to position [185, 0]
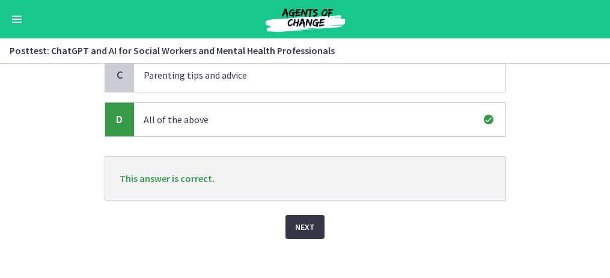
click at [310, 224] on span "Next" at bounding box center [305, 227] width 20 height 14
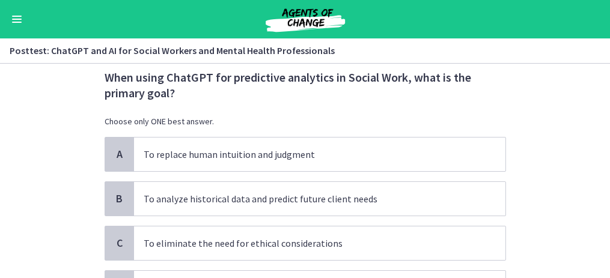
scroll to position [32, 0]
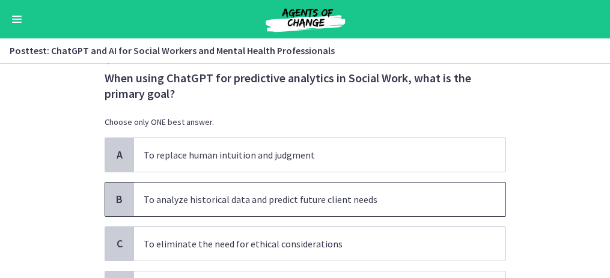
click at [303, 204] on p "To analyze historical data and predict future client needs" at bounding box center [308, 199] width 328 height 14
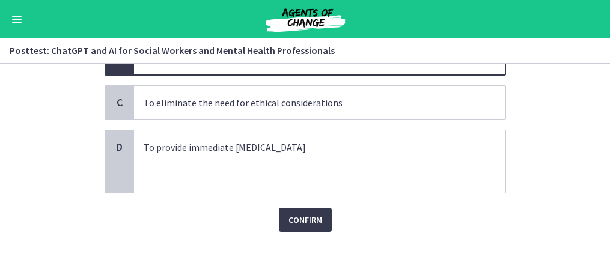
scroll to position [175, 0]
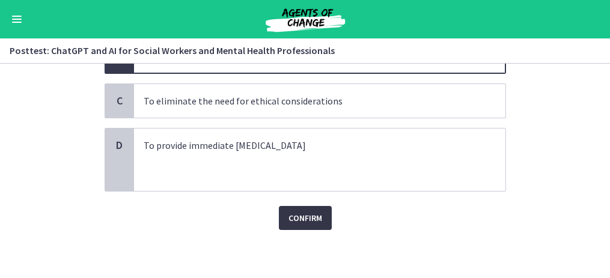
click at [304, 212] on span "Confirm" at bounding box center [306, 218] width 34 height 14
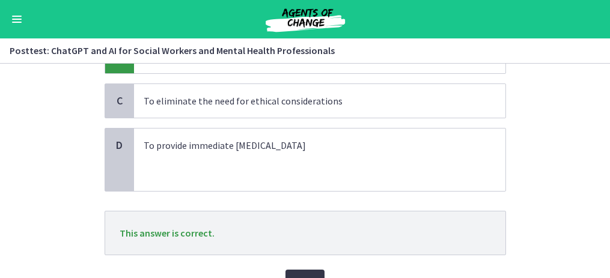
click at [304, 271] on button "Next" at bounding box center [305, 282] width 39 height 24
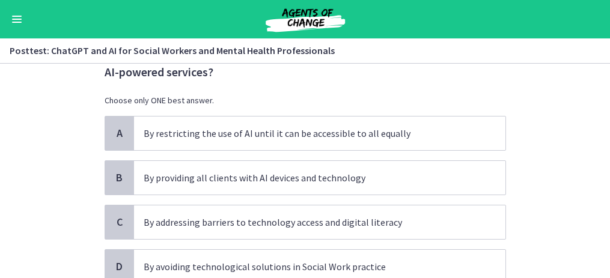
scroll to position [55, 0]
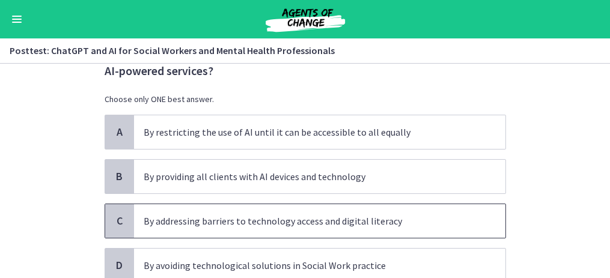
click at [310, 230] on span "By addressing barriers to technology access and digital literacy" at bounding box center [320, 221] width 372 height 34
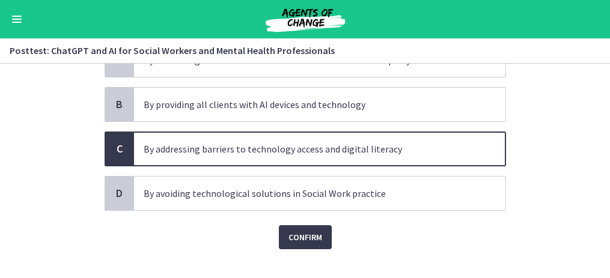
scroll to position [136, 0]
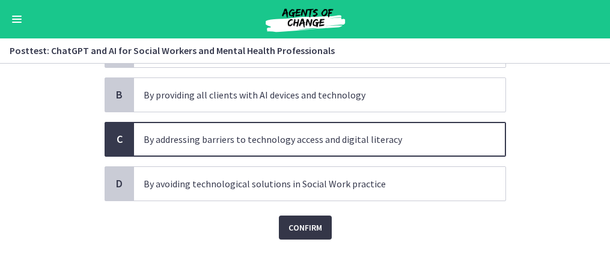
click at [307, 228] on span "Confirm" at bounding box center [306, 228] width 34 height 14
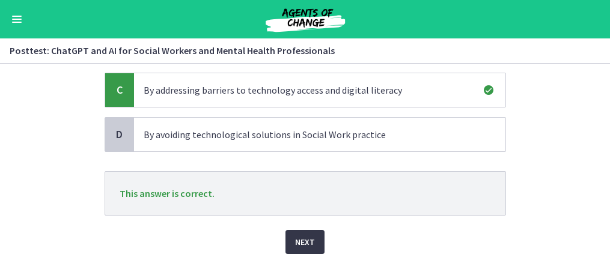
scroll to position [192, 0]
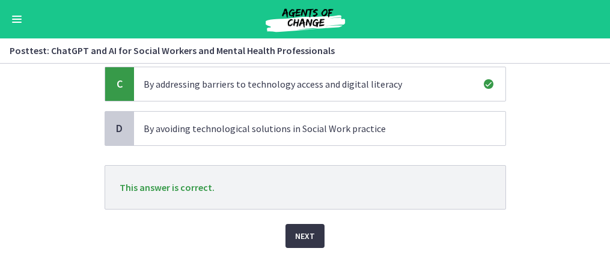
click at [307, 234] on span "Next" at bounding box center [305, 236] width 20 height 14
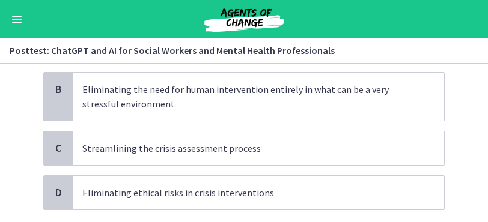
scroll to position [143, 0]
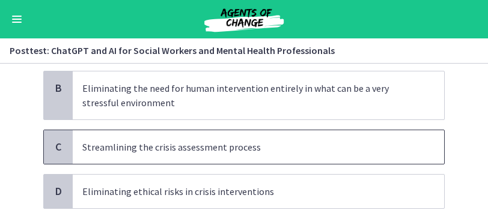
click at [214, 152] on p "Streamlining the crisis assessment process" at bounding box center [246, 147] width 328 height 14
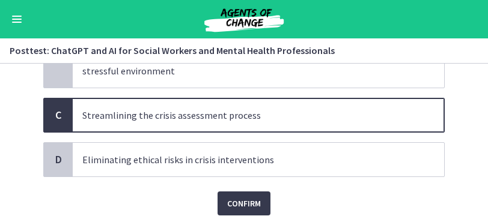
scroll to position [176, 0]
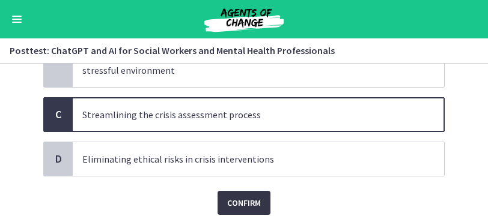
click at [245, 191] on button "Confirm" at bounding box center [244, 203] width 53 height 24
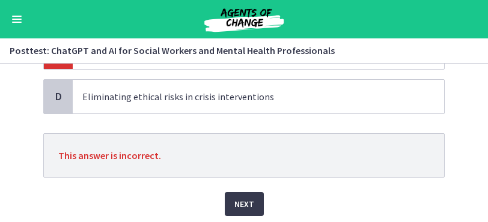
scroll to position [241, 0]
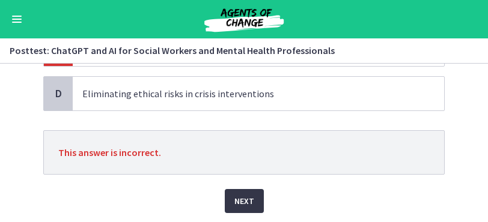
click at [249, 200] on span "Next" at bounding box center [244, 201] width 20 height 14
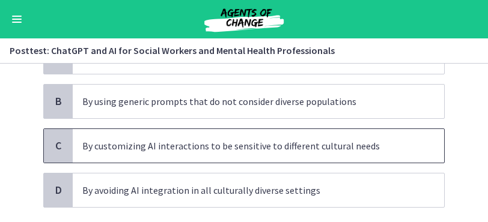
scroll to position [146, 0]
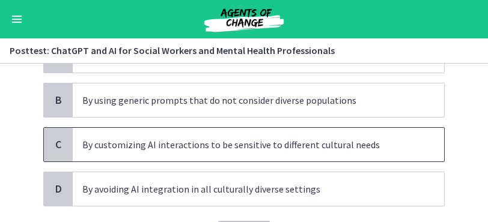
click at [223, 145] on p "By customizing AI interactions to be sensitive to different cultural needs" at bounding box center [246, 145] width 328 height 14
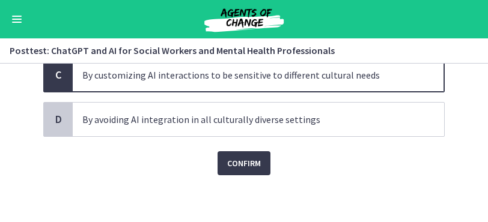
scroll to position [213, 0]
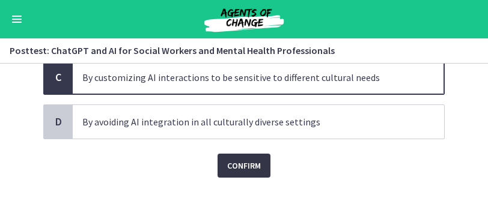
click at [236, 165] on span "Confirm" at bounding box center [244, 166] width 34 height 14
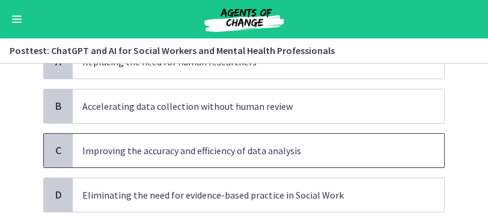
scroll to position [126, 0]
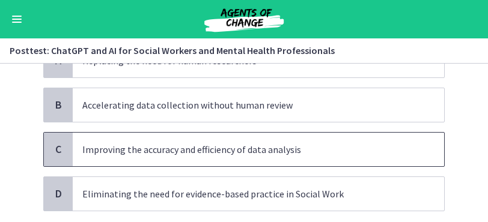
click at [200, 156] on span "Improving the accuracy and efficiency of data analysis" at bounding box center [259, 150] width 372 height 34
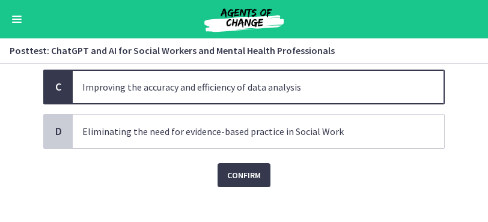
scroll to position [195, 0]
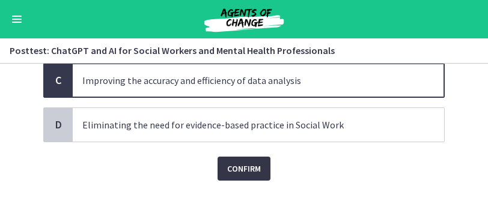
click at [237, 169] on span "Confirm" at bounding box center [244, 169] width 34 height 14
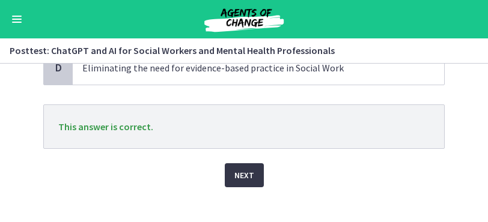
scroll to position [264, 0]
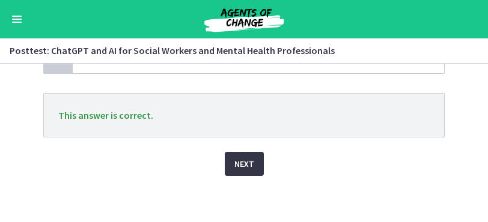
click at [241, 167] on span "Next" at bounding box center [244, 164] width 20 height 14
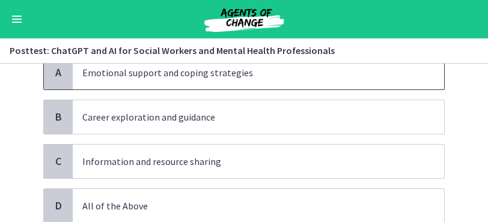
scroll to position [102, 0]
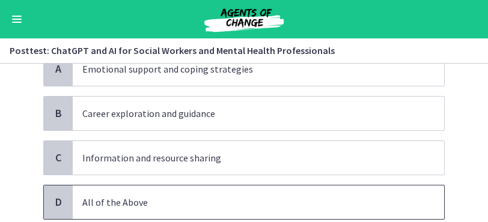
click at [153, 202] on p "All of the Above" at bounding box center [246, 202] width 328 height 14
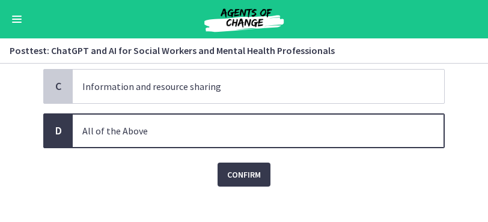
scroll to position [173, 0]
click at [236, 170] on span "Confirm" at bounding box center [244, 175] width 34 height 14
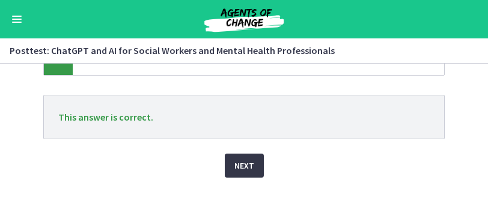
scroll to position [245, 0]
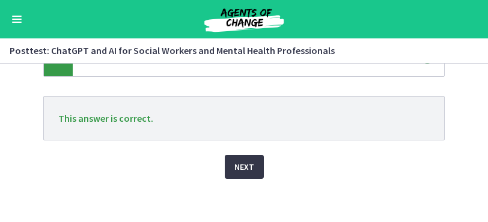
click at [236, 170] on span "Next" at bounding box center [244, 167] width 20 height 14
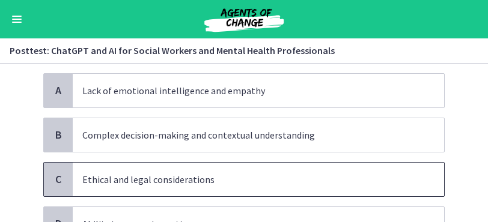
scroll to position [79, 0]
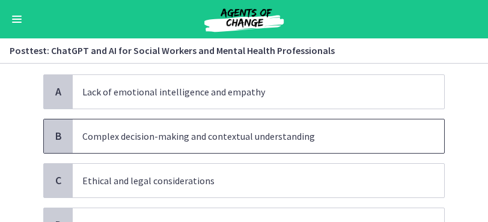
click at [199, 135] on p "Complex decision-making and contextual understanding" at bounding box center [246, 136] width 328 height 14
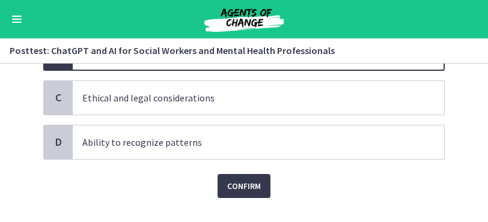
scroll to position [161, 0]
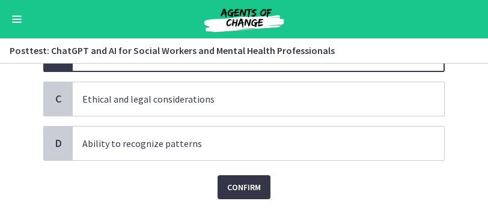
click at [247, 191] on span "Confirm" at bounding box center [244, 187] width 34 height 14
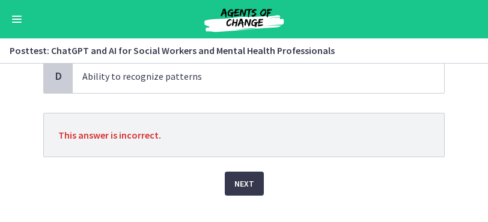
scroll to position [239, 0]
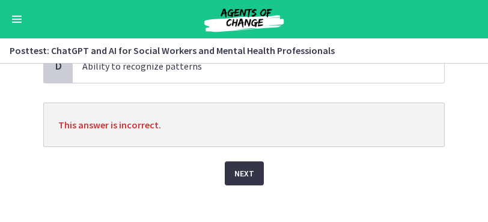
click at [241, 167] on span "Next" at bounding box center [244, 174] width 20 height 14
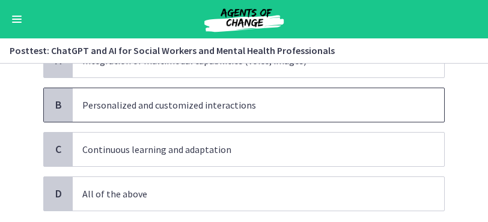
scroll to position [109, 0]
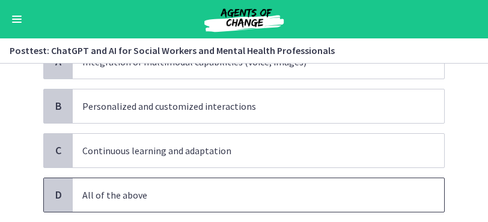
click at [133, 195] on p "All of the above" at bounding box center [246, 195] width 328 height 14
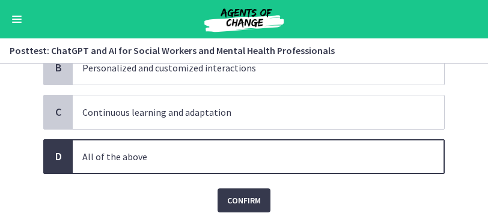
scroll to position [153, 0]
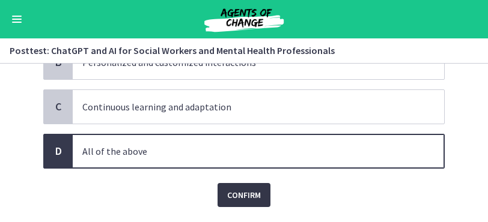
click at [237, 192] on span "Confirm" at bounding box center [244, 195] width 34 height 14
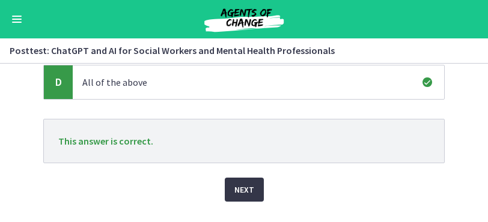
scroll to position [248, 0]
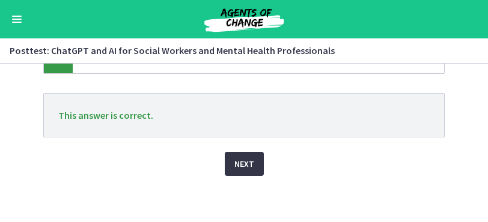
click at [236, 157] on span "Next" at bounding box center [244, 164] width 20 height 14
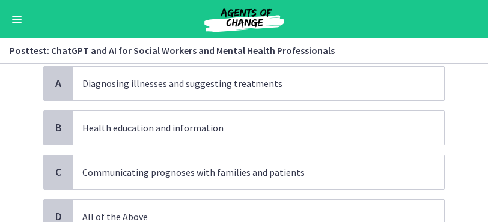
scroll to position [89, 0]
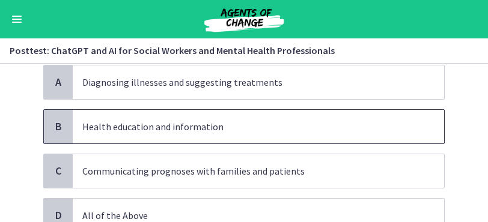
click at [152, 131] on p "Health education and information" at bounding box center [246, 127] width 328 height 14
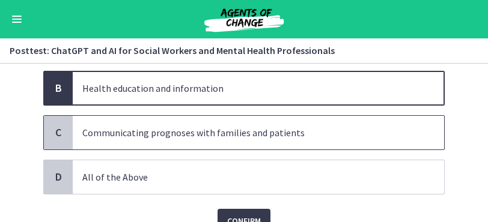
scroll to position [139, 0]
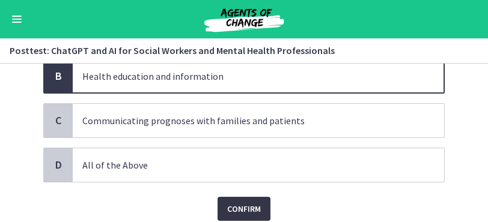
click at [227, 203] on button "Confirm" at bounding box center [244, 209] width 53 height 24
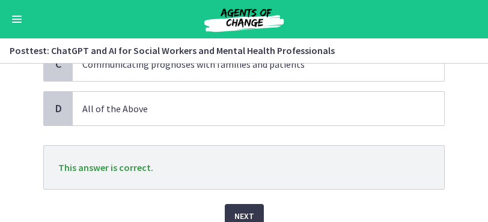
scroll to position [198, 0]
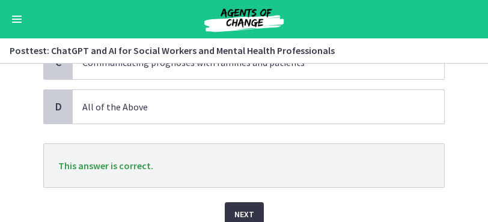
click at [258, 218] on button "Next" at bounding box center [244, 215] width 39 height 24
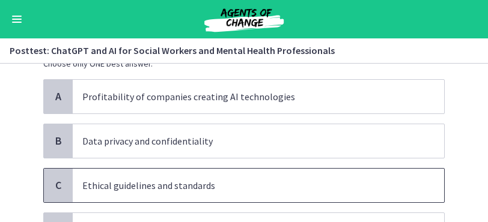
scroll to position [76, 0]
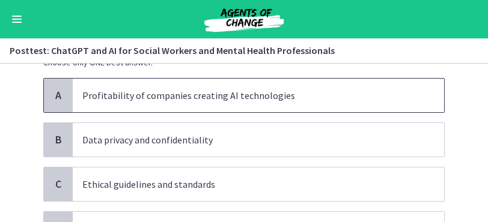
click at [231, 100] on p "Profitability of companies creating AI technologies" at bounding box center [246, 95] width 328 height 14
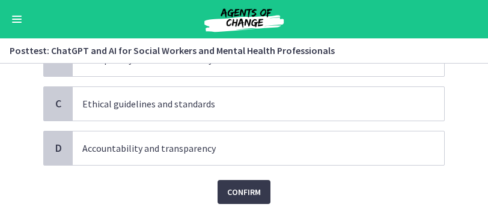
scroll to position [156, 0]
click at [256, 192] on span "Confirm" at bounding box center [244, 192] width 34 height 14
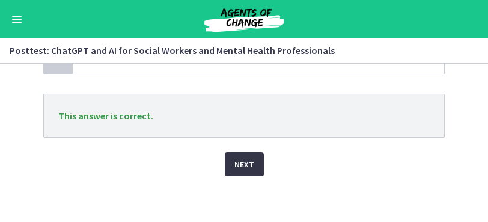
scroll to position [248, 0]
click at [243, 144] on div "Next" at bounding box center [244, 157] width 402 height 38
click at [247, 158] on span "Next" at bounding box center [244, 164] width 20 height 14
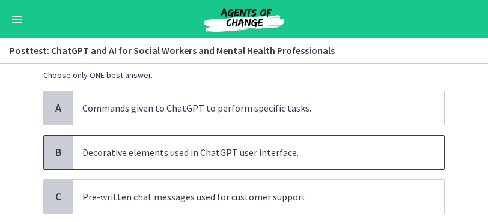
scroll to position [59, 0]
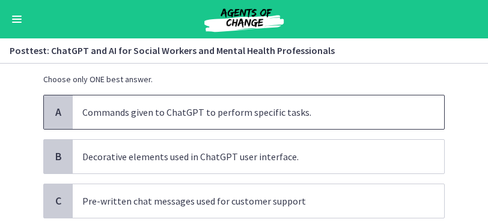
click at [253, 108] on p "Commands given to ChatGPT to perform specific tasks." at bounding box center [246, 112] width 328 height 14
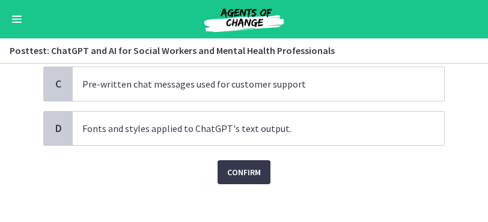
scroll to position [180, 0]
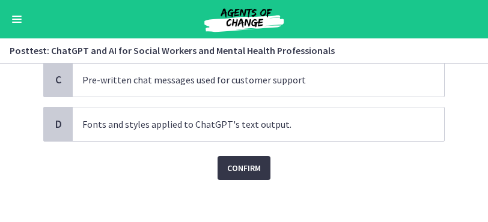
click at [266, 172] on button "Confirm" at bounding box center [244, 168] width 53 height 24
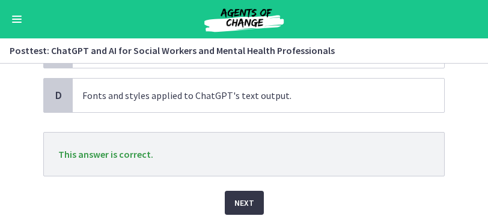
scroll to position [209, 0]
click at [256, 194] on button "Next" at bounding box center [244, 203] width 39 height 24
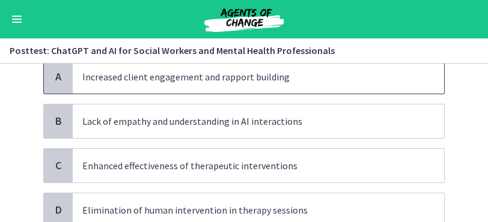
scroll to position [108, 0]
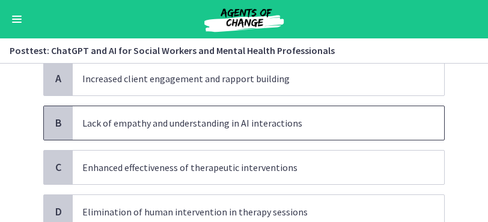
click at [250, 120] on p "Lack of empathy and understanding in AI interactions" at bounding box center [246, 123] width 328 height 14
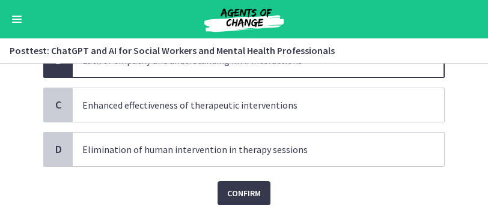
scroll to position [171, 0]
click at [257, 199] on span "Confirm" at bounding box center [244, 193] width 34 height 14
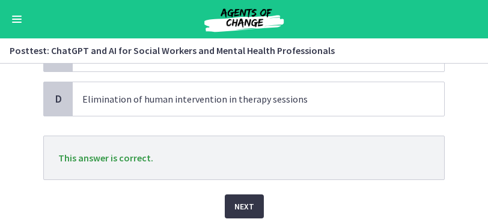
scroll to position [228, 0]
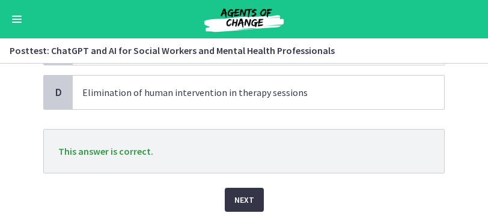
click at [257, 199] on button "Next" at bounding box center [244, 200] width 39 height 24
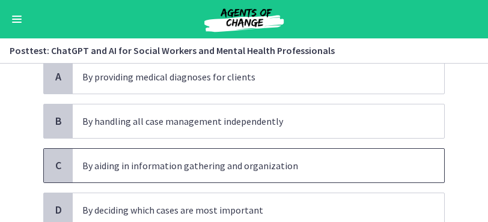
scroll to position [106, 0]
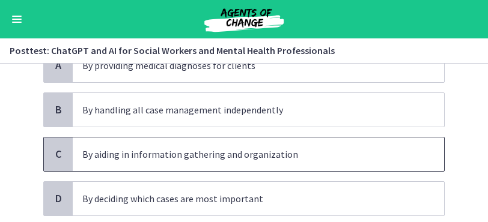
click at [273, 168] on span "By aiding in information gathering and organization" at bounding box center [259, 155] width 372 height 34
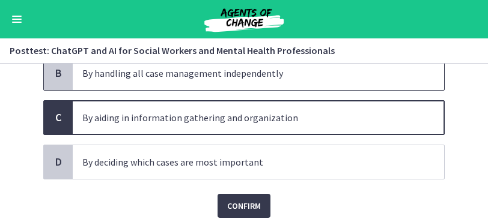
scroll to position [158, 0]
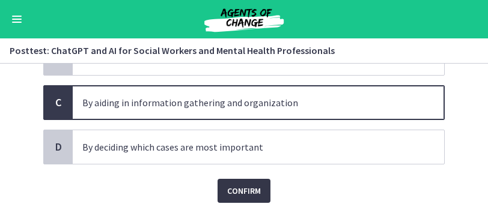
click at [244, 181] on button "Confirm" at bounding box center [244, 191] width 53 height 24
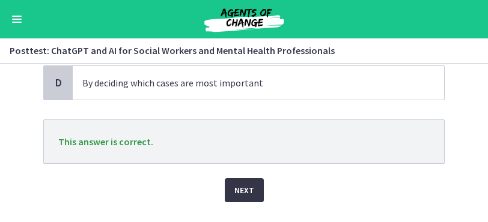
scroll to position [224, 0]
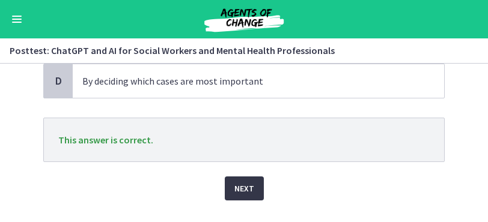
click at [246, 186] on span "Next" at bounding box center [244, 189] width 20 height 14
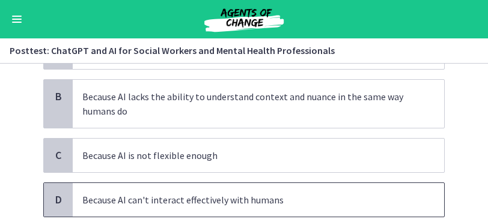
scroll to position [132, 0]
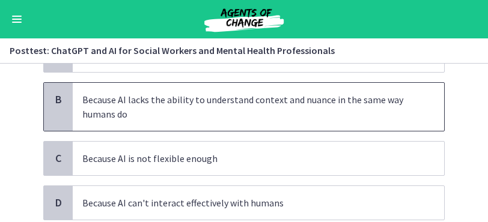
click at [251, 108] on p "Because AI lacks the ability to understand context and nuance in the same way h…" at bounding box center [246, 107] width 328 height 29
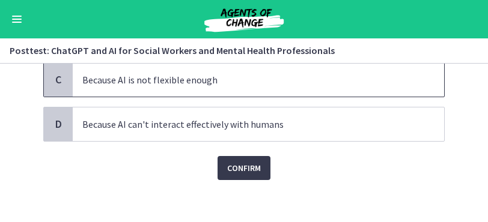
scroll to position [215, 0]
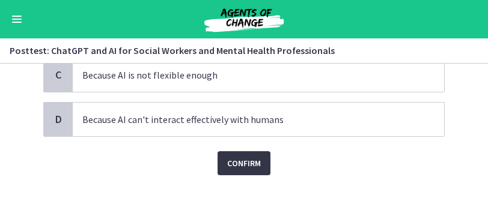
click at [251, 169] on span "Confirm" at bounding box center [244, 163] width 34 height 14
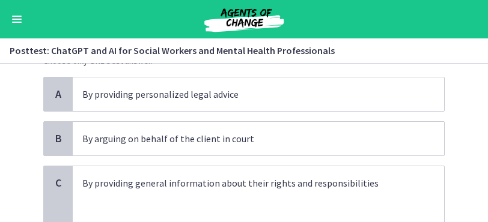
scroll to position [94, 0]
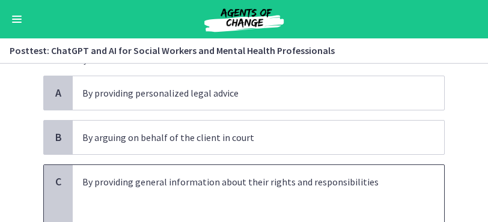
click at [247, 200] on p at bounding box center [246, 196] width 328 height 14
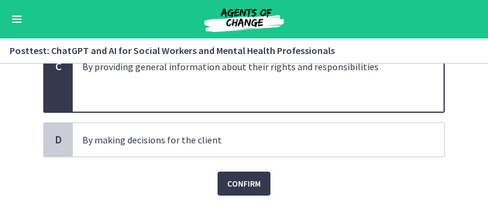
scroll to position [210, 0]
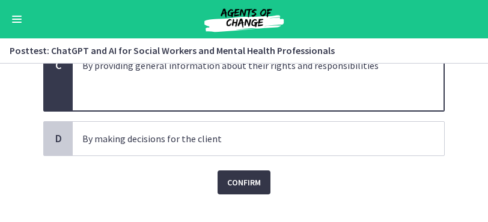
click at [250, 181] on span "Confirm" at bounding box center [244, 183] width 34 height 14
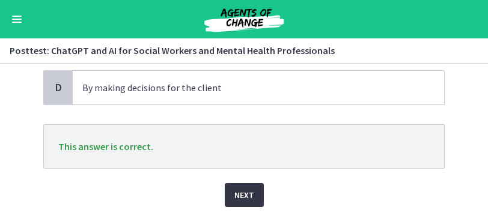
scroll to position [278, 0]
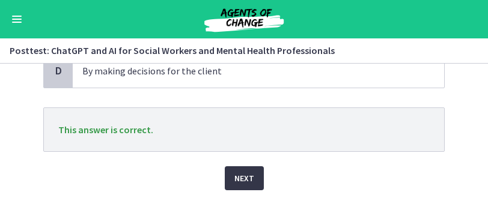
click at [250, 182] on span "Next" at bounding box center [244, 178] width 20 height 14
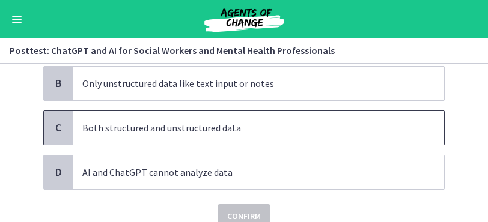
scroll to position [133, 0]
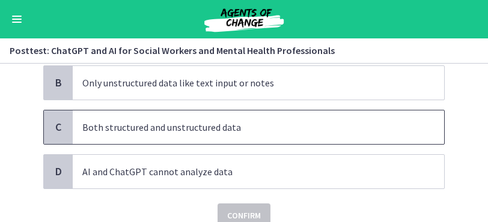
click at [223, 130] on p "Both structured and unstructured data" at bounding box center [246, 127] width 328 height 14
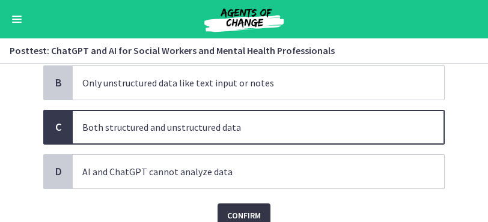
click at [247, 215] on span "Confirm" at bounding box center [244, 216] width 34 height 14
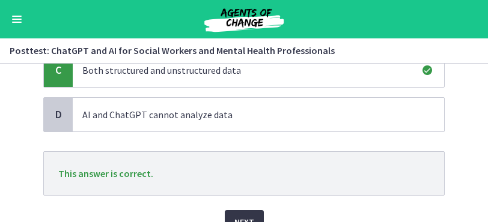
scroll to position [194, 0]
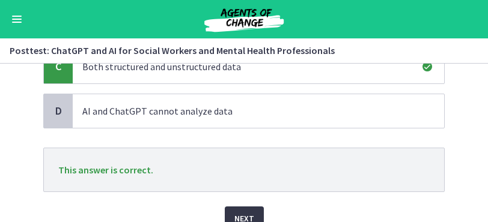
click at [247, 215] on span "Next" at bounding box center [244, 219] width 20 height 14
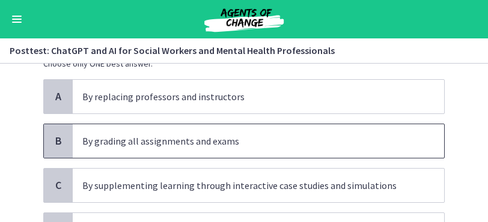
scroll to position [76, 0]
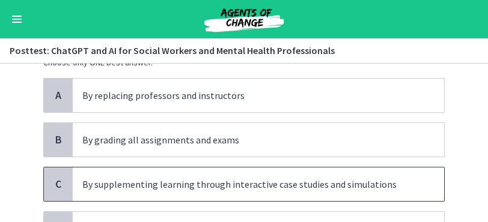
click at [251, 186] on p "By supplementing learning through interactive case studies and simulations" at bounding box center [246, 184] width 328 height 14
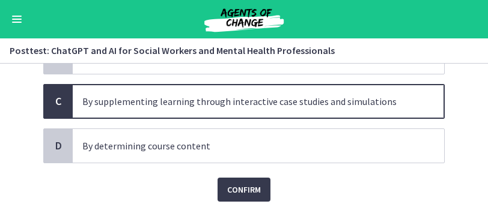
scroll to position [159, 0]
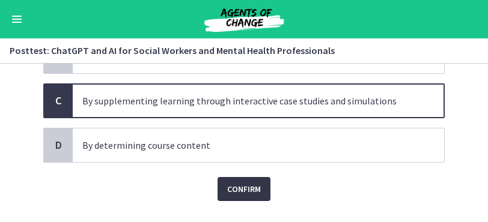
click at [251, 186] on span "Confirm" at bounding box center [244, 189] width 34 height 14
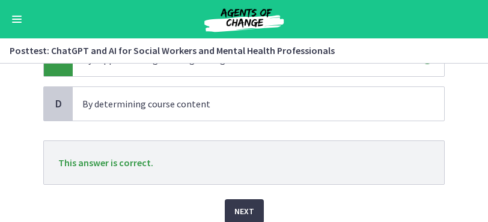
scroll to position [202, 0]
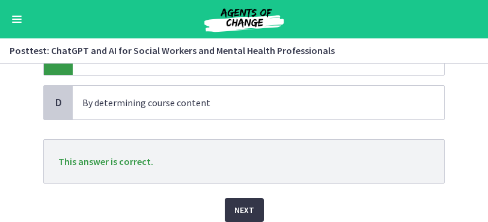
click at [248, 204] on span "Next" at bounding box center [244, 210] width 20 height 14
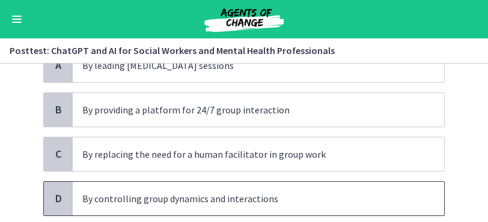
scroll to position [106, 0]
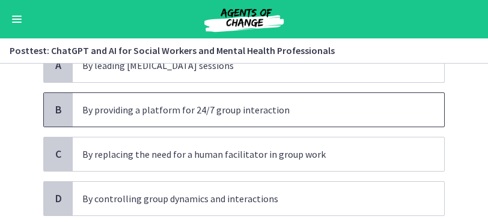
click at [230, 108] on p "By providing a platform for 24/7 group interaction" at bounding box center [246, 110] width 328 height 14
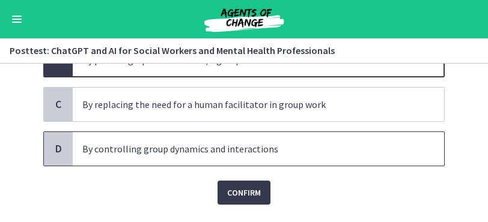
scroll to position [158, 0]
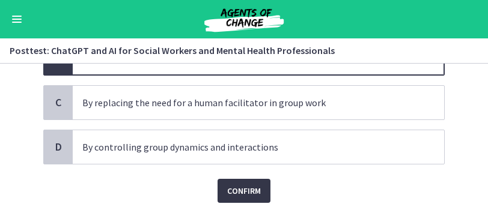
click at [250, 199] on button "Confirm" at bounding box center [244, 191] width 53 height 24
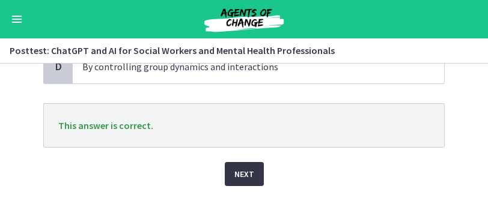
scroll to position [239, 0]
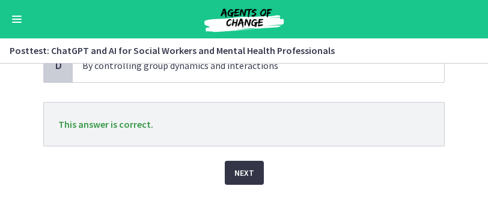
click at [243, 170] on span "Next" at bounding box center [244, 173] width 20 height 14
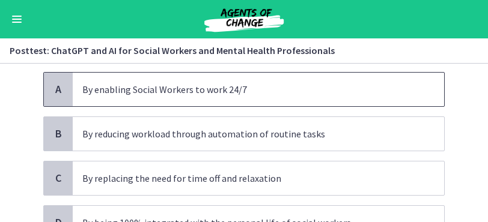
scroll to position [79, 0]
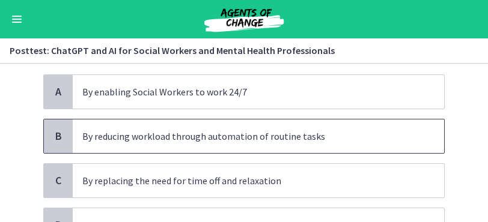
click at [264, 137] on p "By reducing workload through automation of routine tasks" at bounding box center [246, 136] width 328 height 14
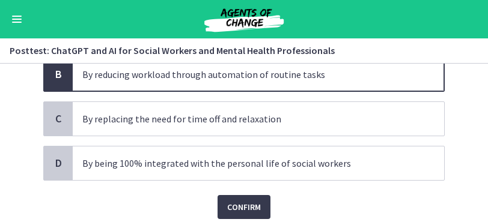
scroll to position [141, 0]
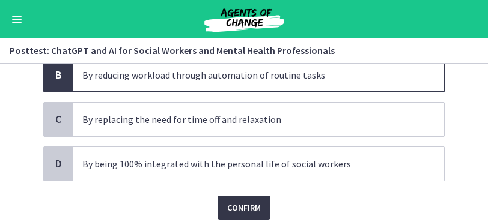
click at [254, 201] on span "Confirm" at bounding box center [244, 208] width 34 height 14
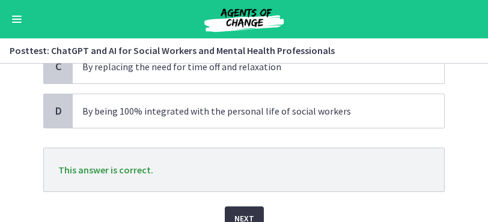
scroll to position [195, 0]
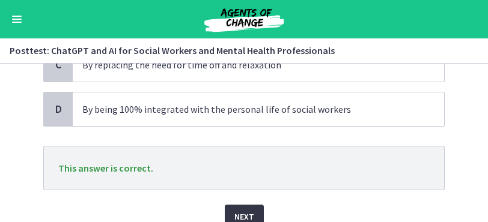
click at [251, 210] on span "Next" at bounding box center [244, 217] width 20 height 14
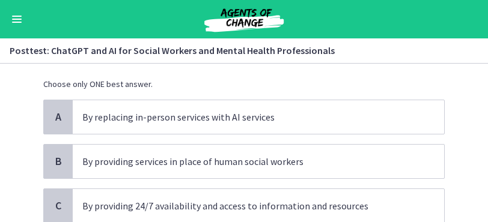
scroll to position [72, 0]
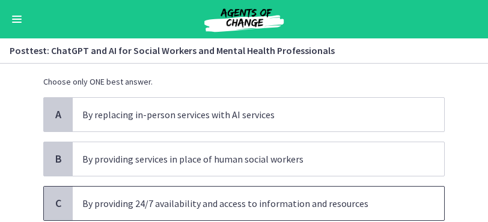
click at [212, 206] on p "By providing 24/7 availability and access to information and resources" at bounding box center [246, 204] width 328 height 14
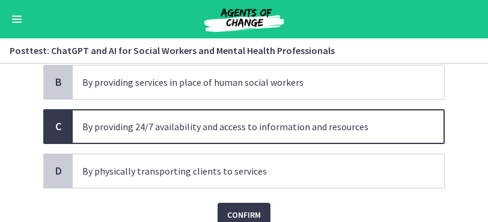
scroll to position [150, 0]
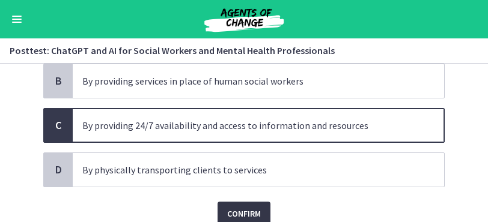
click at [242, 215] on span "Confirm" at bounding box center [244, 214] width 34 height 14
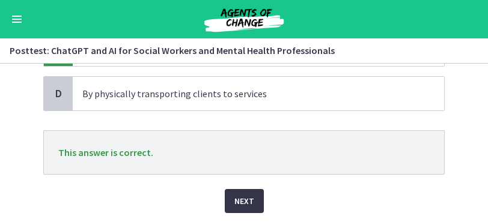
scroll to position [227, 0]
click at [242, 194] on span "Next" at bounding box center [244, 201] width 20 height 14
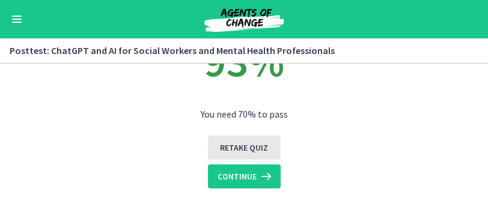
scroll to position [87, 0]
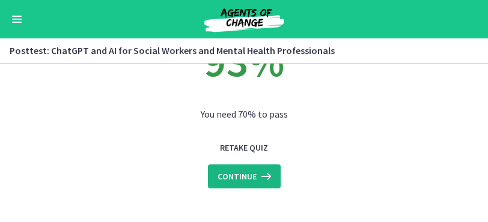
click at [244, 176] on span "Continue" at bounding box center [237, 177] width 39 height 14
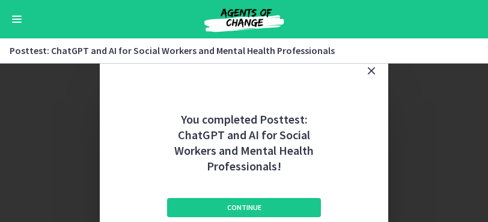
scroll to position [0, 0]
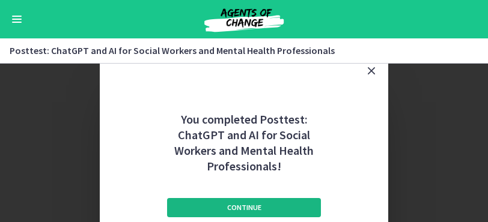
click at [242, 209] on span "Continue" at bounding box center [244, 208] width 34 height 10
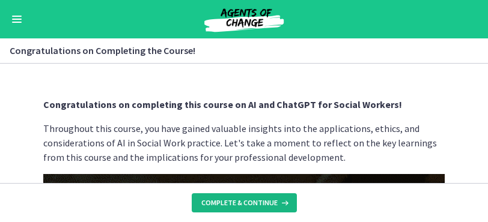
click at [241, 202] on span "Complete & continue" at bounding box center [239, 203] width 76 height 10
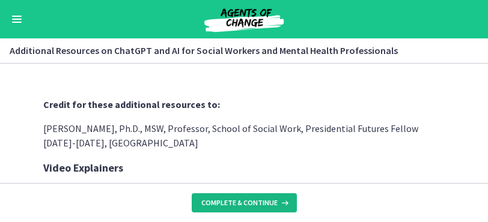
click at [238, 204] on span "Complete & continue" at bounding box center [239, 203] width 76 height 10
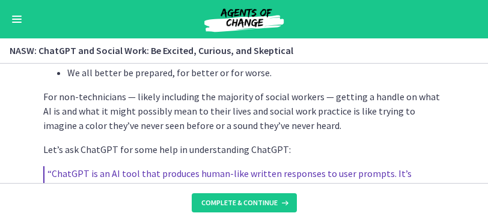
scroll to position [631, 0]
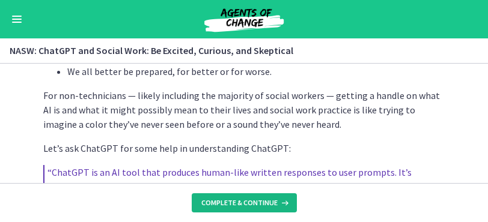
click at [251, 207] on span "Complete & continue" at bounding box center [239, 203] width 76 height 10
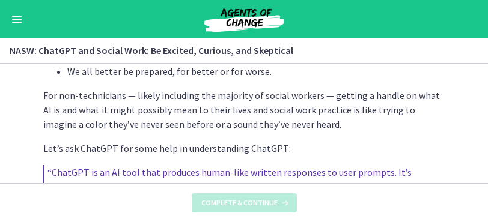
scroll to position [0, 0]
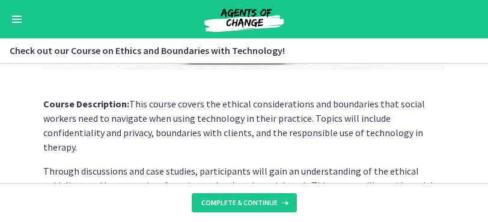
scroll to position [293, 0]
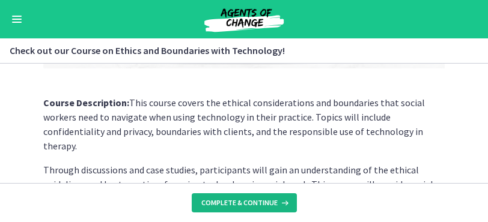
click at [225, 206] on span "Complete & continue" at bounding box center [239, 203] width 76 height 10
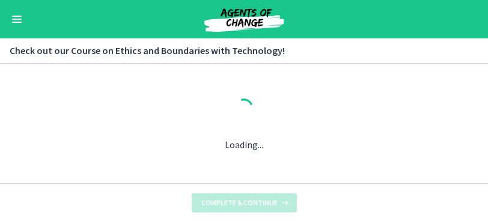
scroll to position [0, 0]
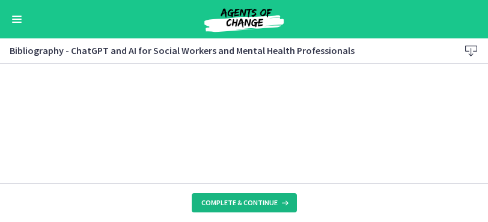
click at [245, 201] on span "Complete & continue" at bounding box center [239, 203] width 76 height 10
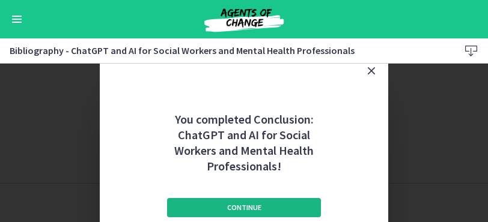
click at [246, 204] on span "Continue" at bounding box center [244, 208] width 34 height 10
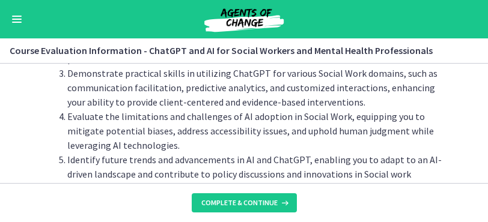
scroll to position [221, 0]
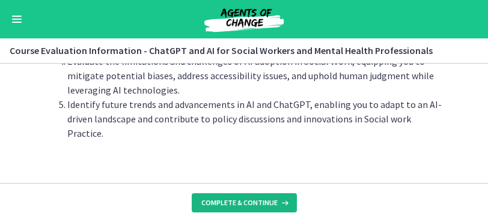
click at [245, 201] on span "Complete & continue" at bounding box center [239, 203] width 76 height 10
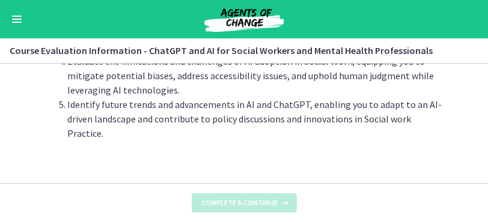
scroll to position [0, 0]
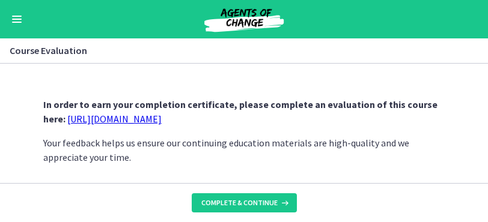
click at [162, 117] on link "https://forms.gle/jm1zbfhChZ2exBv78" at bounding box center [114, 119] width 94 height 12
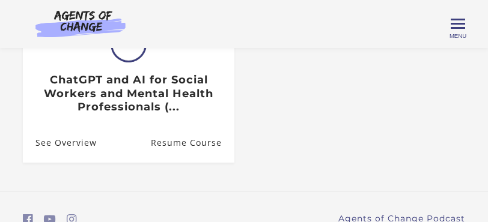
scroll to position [219, 0]
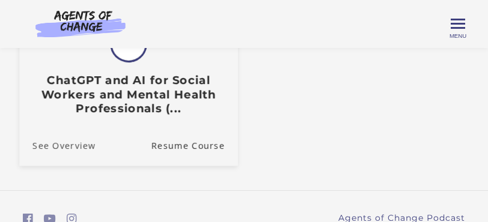
click at [90, 144] on link "See Overview" at bounding box center [57, 146] width 76 height 40
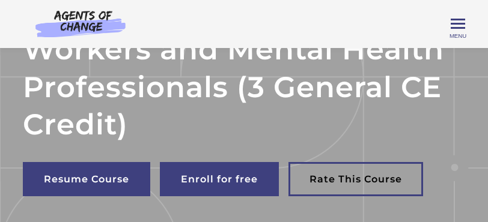
scroll to position [136, 0]
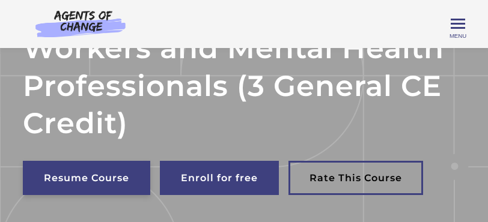
click at [90, 170] on link "Resume Course" at bounding box center [86, 178] width 127 height 34
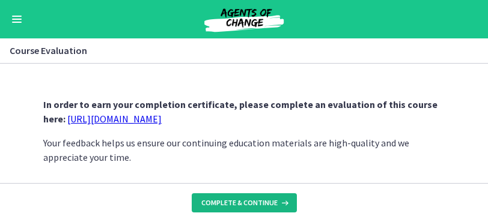
click at [221, 204] on span "Complete & continue" at bounding box center [239, 203] width 76 height 10
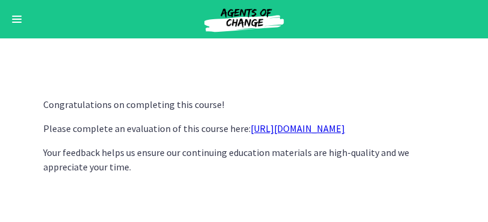
scroll to position [9, 0]
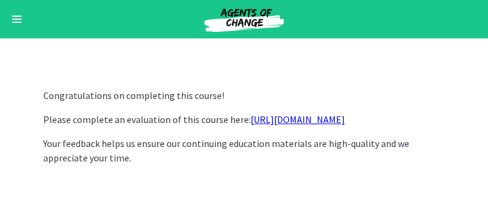
click at [307, 118] on link "https://forms.gle/jm1zbfhChZ2exBv78" at bounding box center [298, 120] width 94 height 12
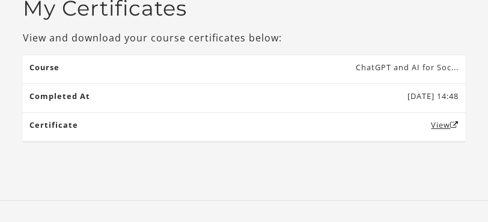
scroll to position [137, 0]
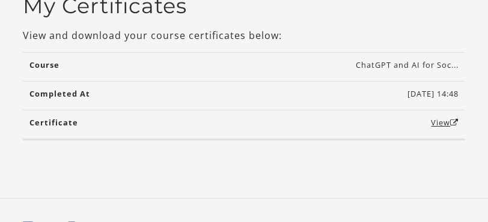
click at [441, 128] on td "View" at bounding box center [244, 124] width 443 height 29
click at [441, 123] on link "View" at bounding box center [445, 122] width 28 height 11
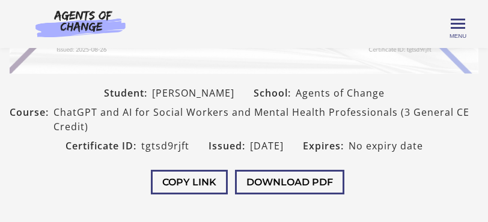
scroll to position [285, 0]
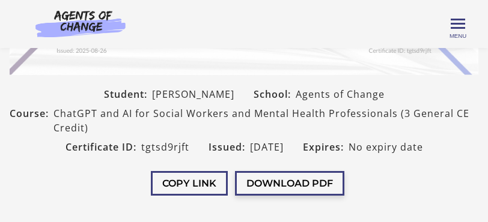
click at [283, 186] on button "Download PDF" at bounding box center [289, 183] width 109 height 25
click at [285, 183] on button "Download PDF" at bounding box center [289, 183] width 109 height 25
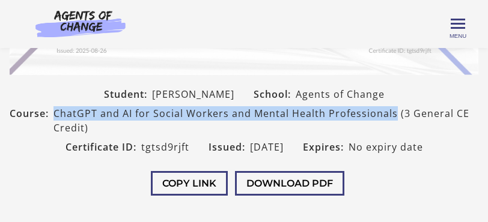
drag, startPoint x: 54, startPoint y: 113, endPoint x: 391, endPoint y: 115, distance: 337.3
click at [393, 115] on span "ChatGPT and AI for Social Workers and Mental Health Professionals (3 General CE…" at bounding box center [266, 120] width 425 height 29
copy span "ChatGPT and AI for Social Workers and Mental Health Professionals"
